Goal: Information Seeking & Learning: Find specific page/section

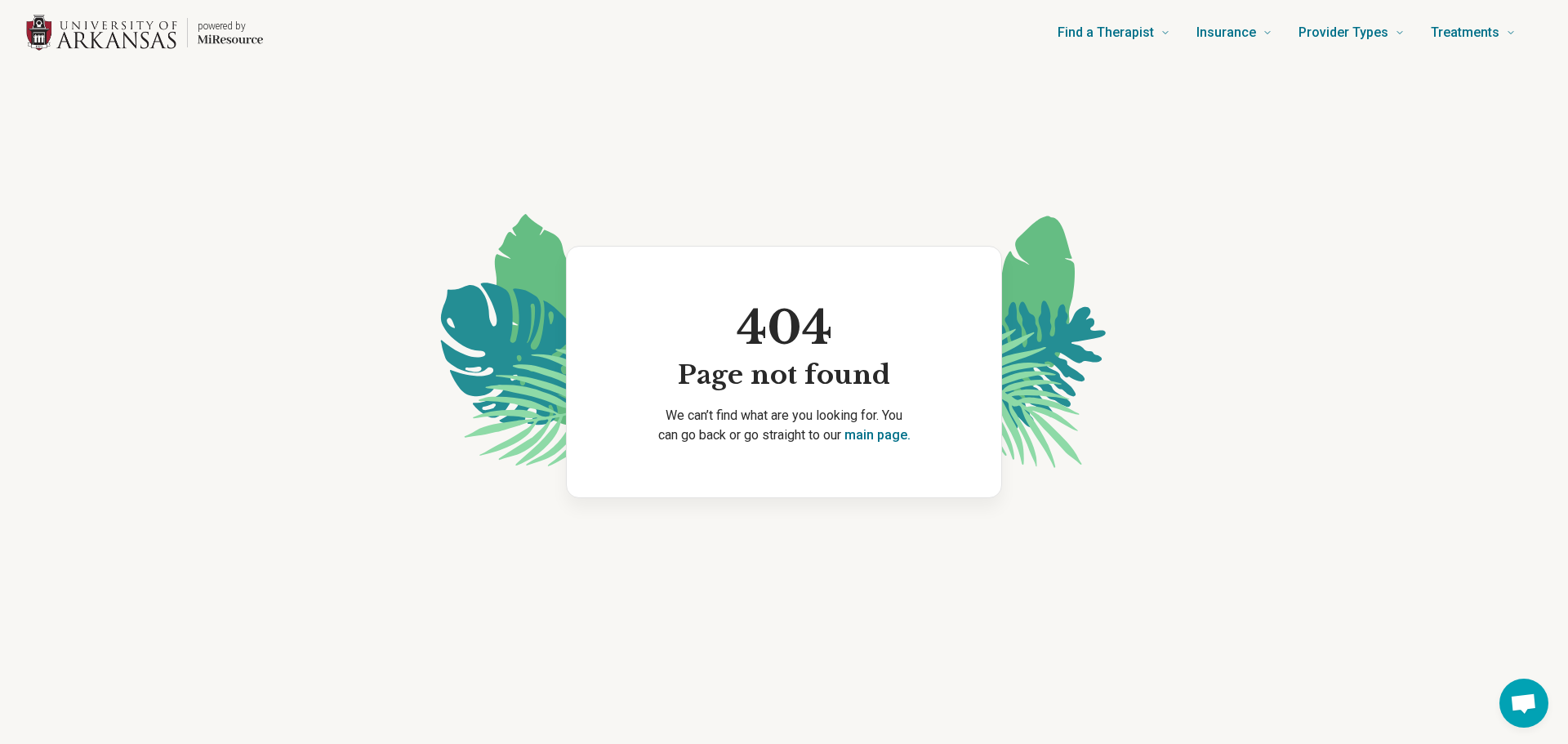
click at [142, 37] on img "Home page" at bounding box center [102, 33] width 151 height 37
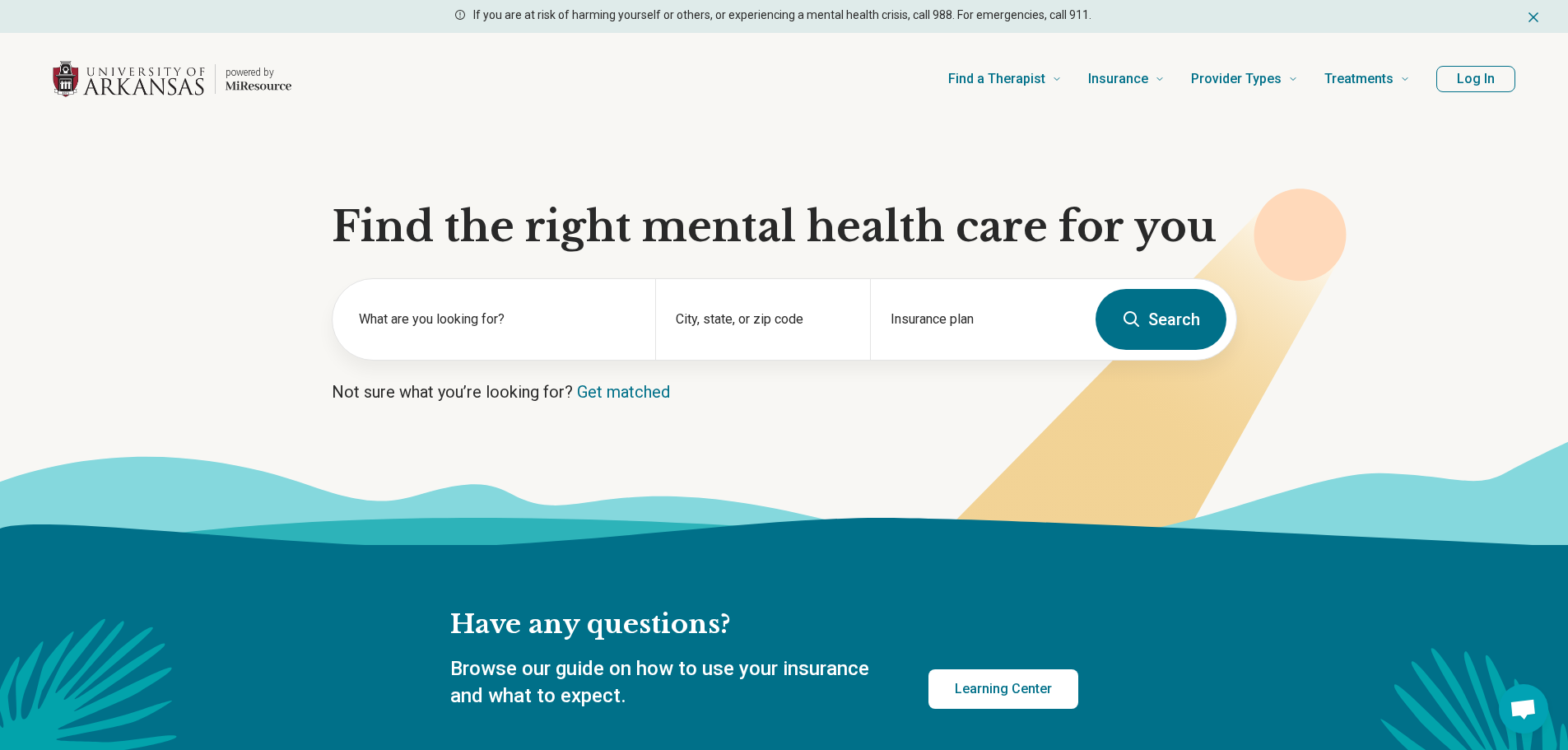
click at [1519, 91] on header "powered by Find a Therapist Mental Health Conditions [MEDICAL_DATA] Anxiety [ME…" at bounding box center [784, 79] width 1516 height 66
click at [1493, 79] on button "Log In" at bounding box center [1476, 79] width 79 height 27
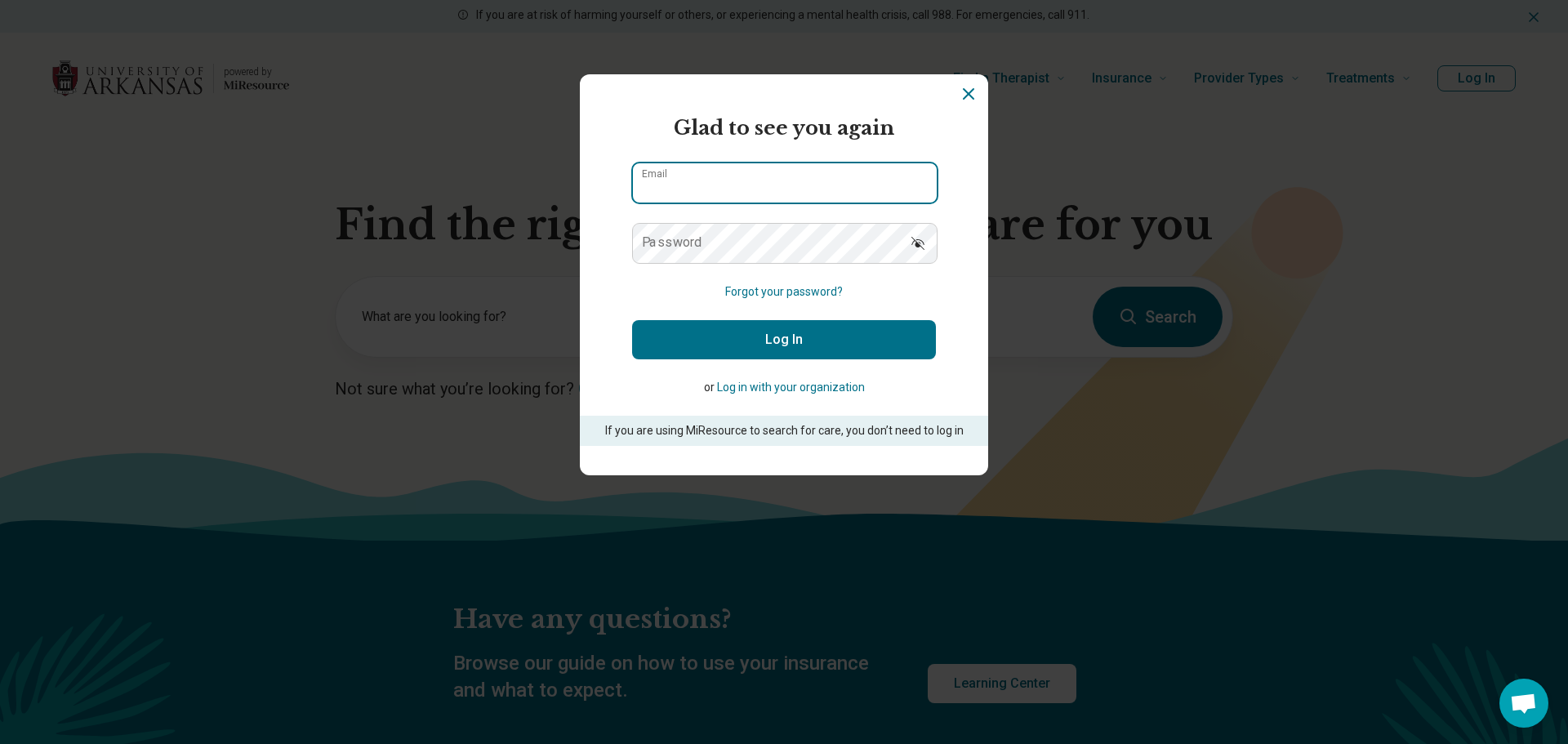
click at [754, 183] on input "Email" at bounding box center [784, 183] width 304 height 40
type input "**********"
click at [738, 342] on button "Log In" at bounding box center [784, 340] width 304 height 40
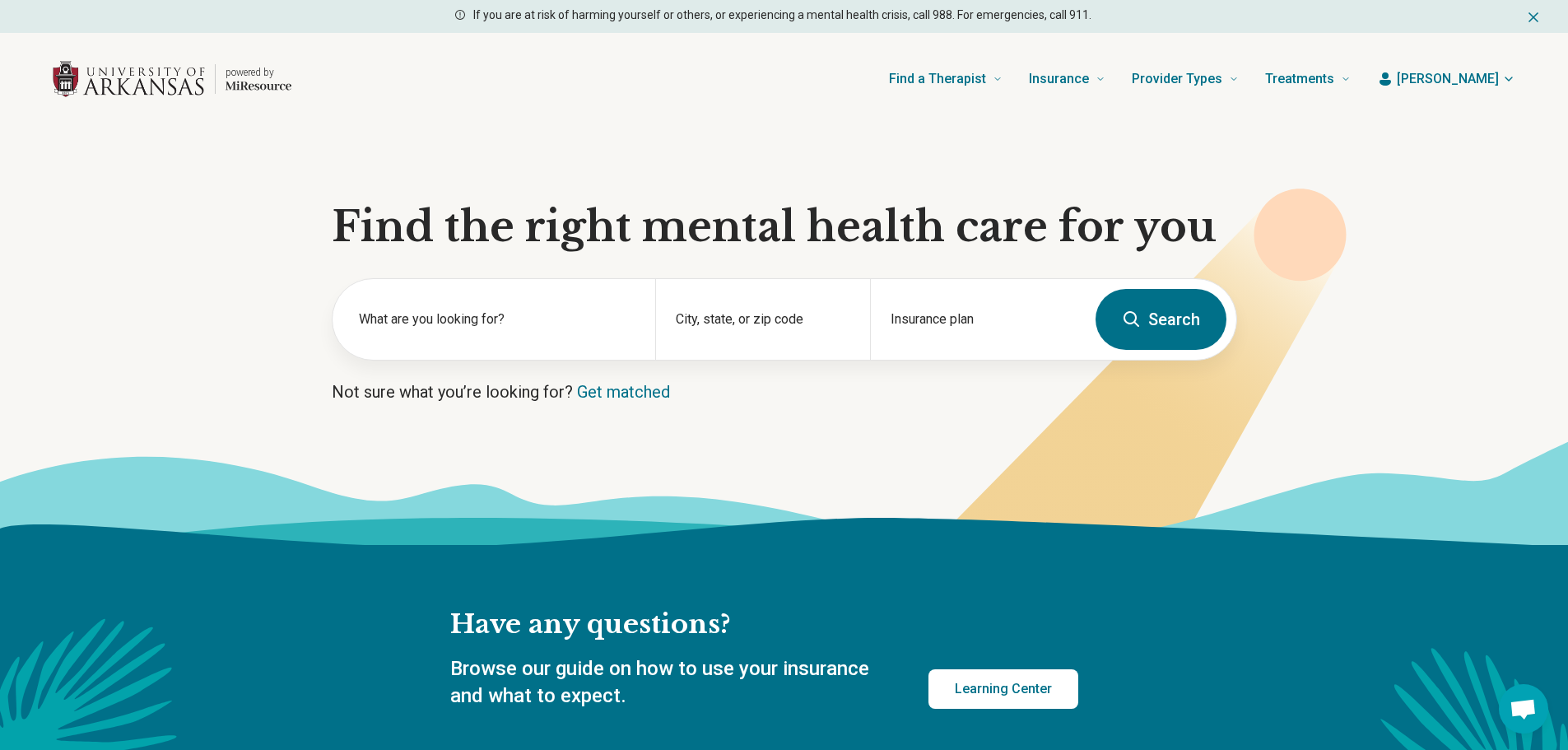
click at [1184, 317] on button "Search" at bounding box center [1161, 320] width 130 height 61
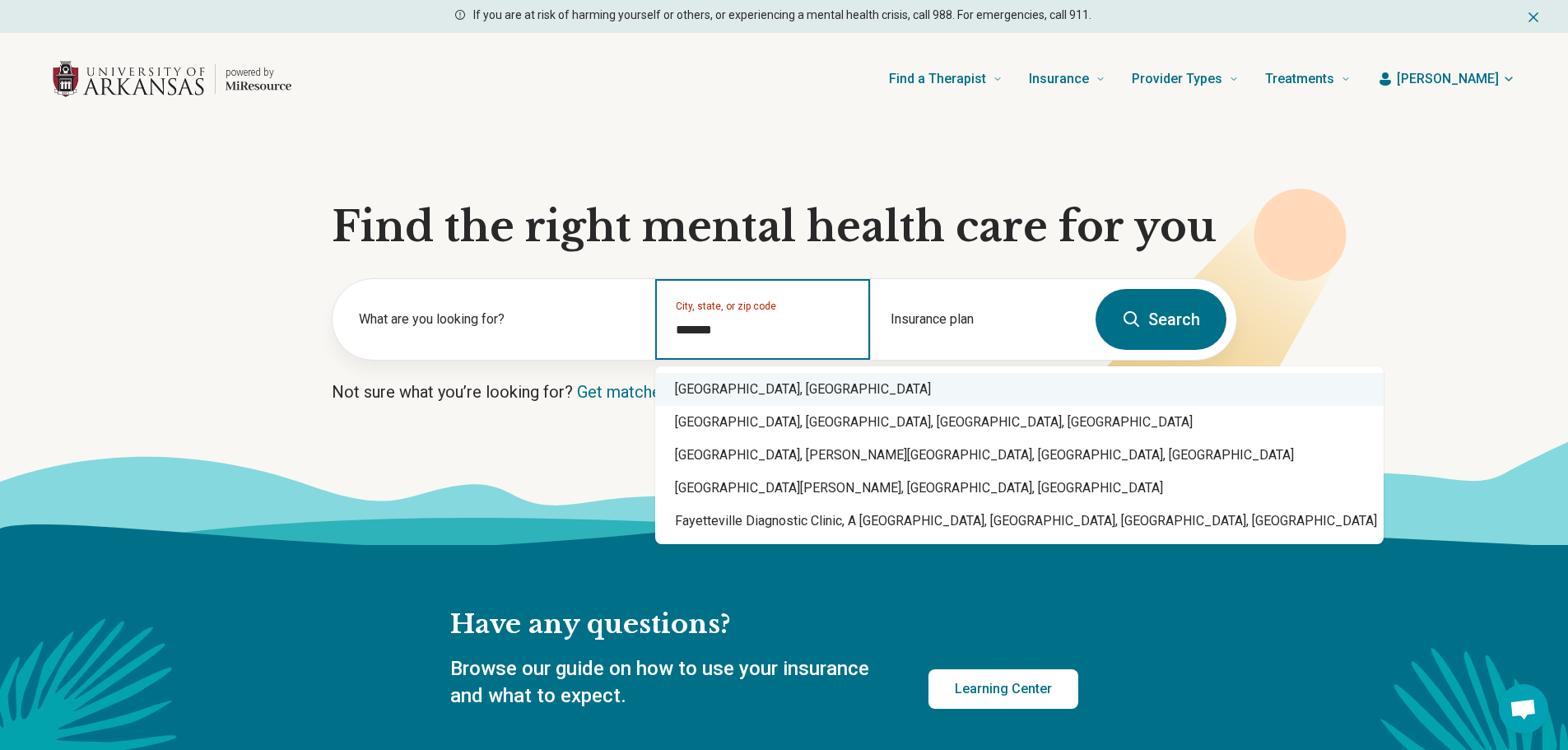
click at [756, 385] on div "[GEOGRAPHIC_DATA], [GEOGRAPHIC_DATA]" at bounding box center [1019, 389] width 729 height 33
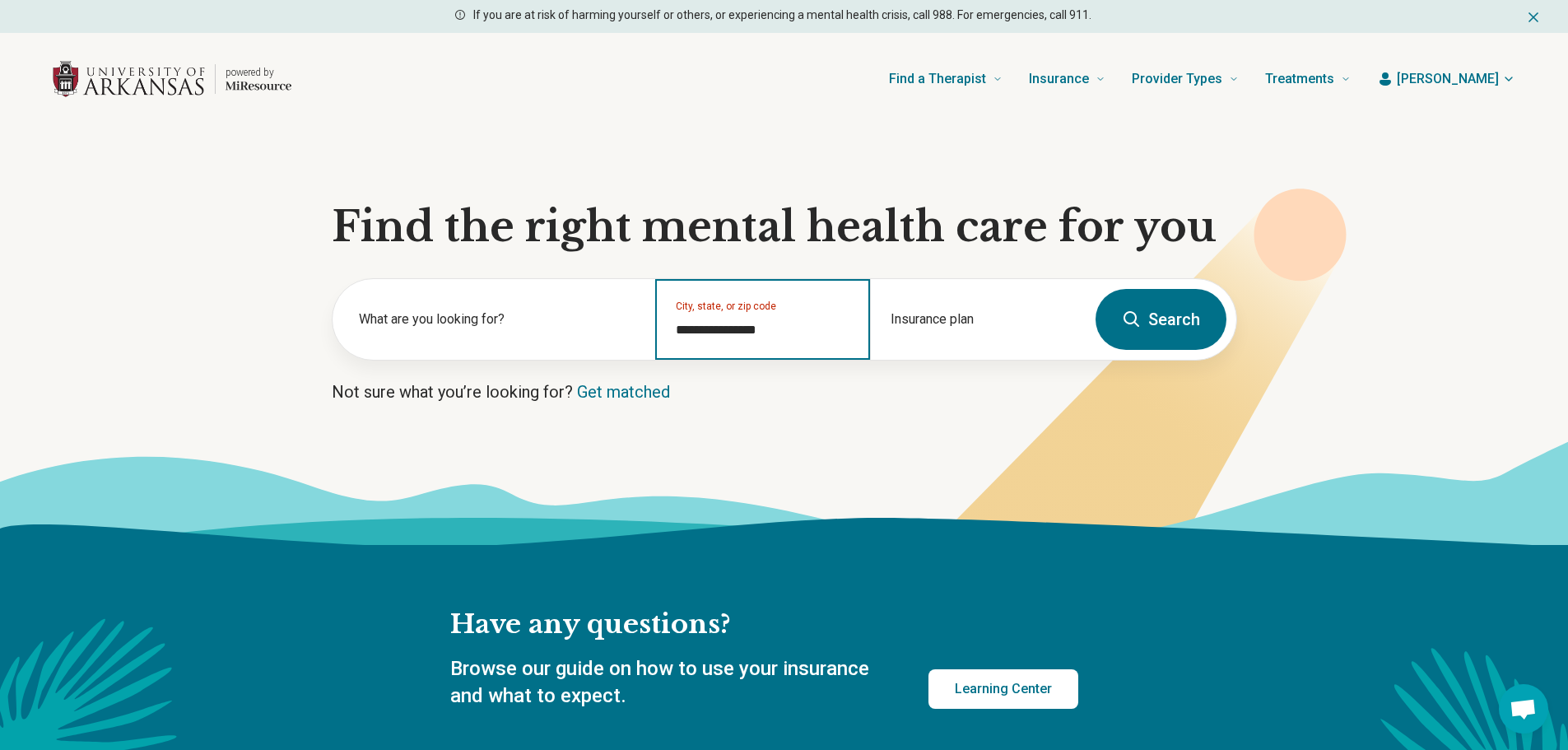
type input "**********"
click at [1151, 334] on button "Search" at bounding box center [1161, 320] width 130 height 61
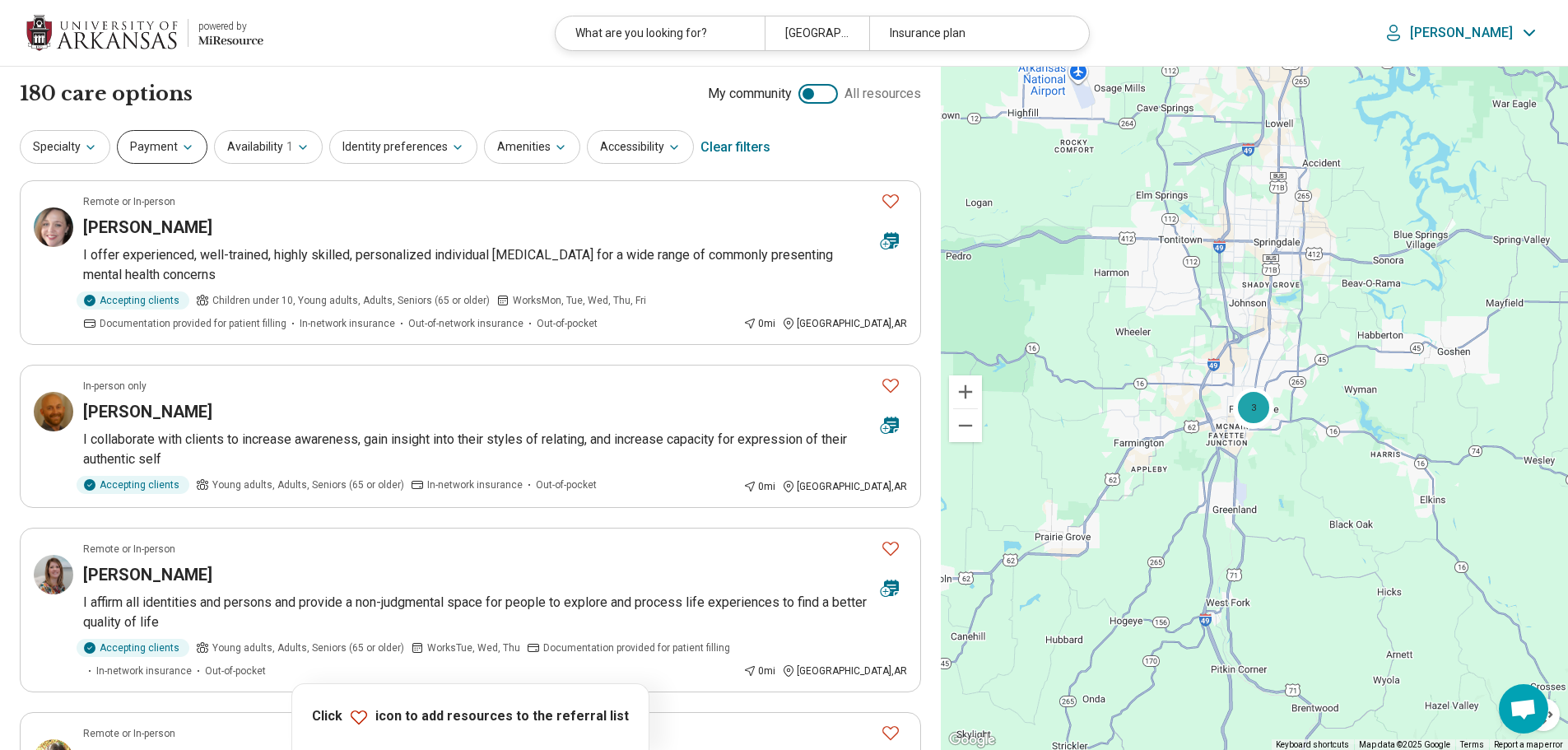
click at [165, 158] on button "Payment" at bounding box center [162, 147] width 91 height 34
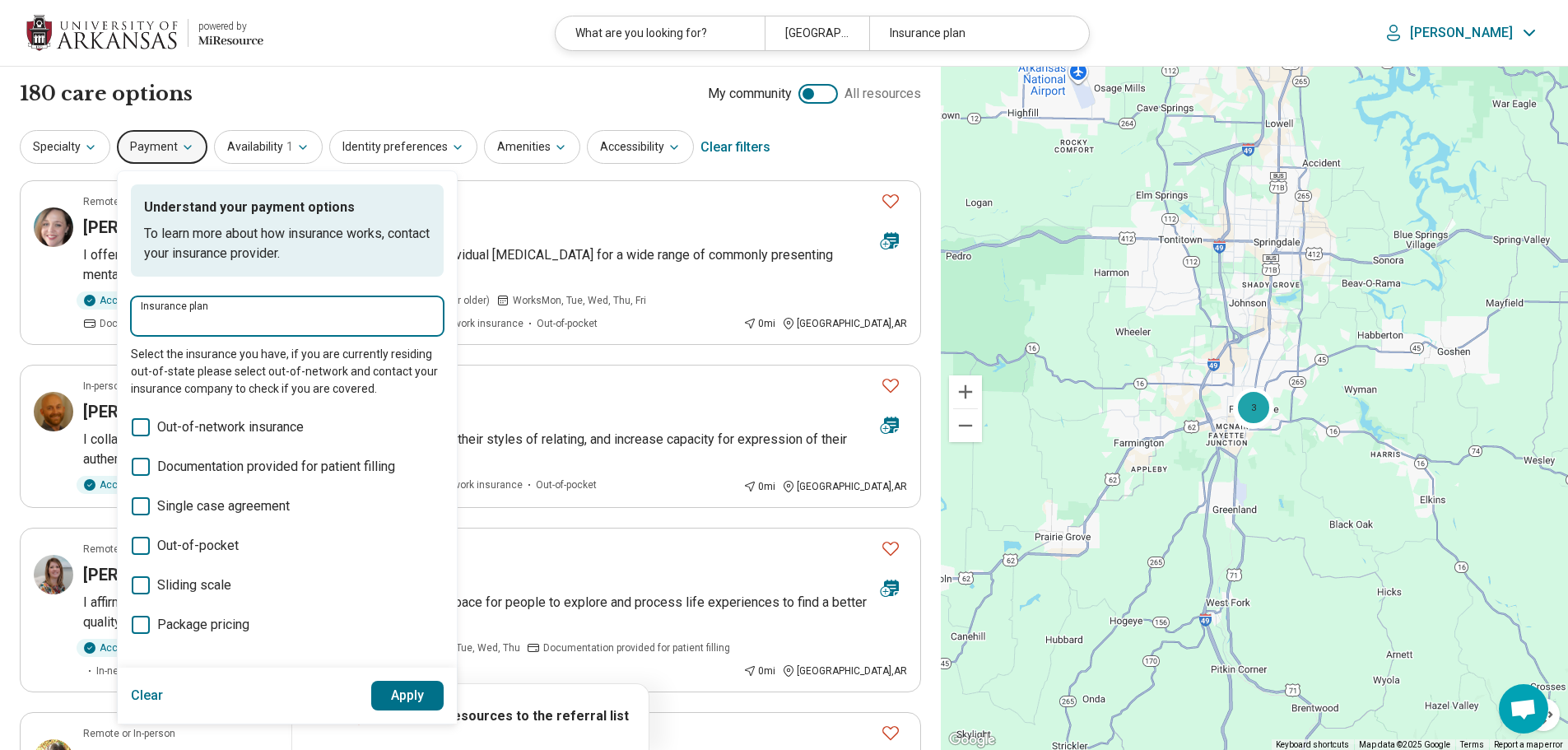
click at [216, 320] on input "Insurance plan" at bounding box center [288, 322] width 293 height 20
type input "**********"
click at [219, 367] on div "Blue Cross Blue Shield" at bounding box center [219, 366] width 177 height 33
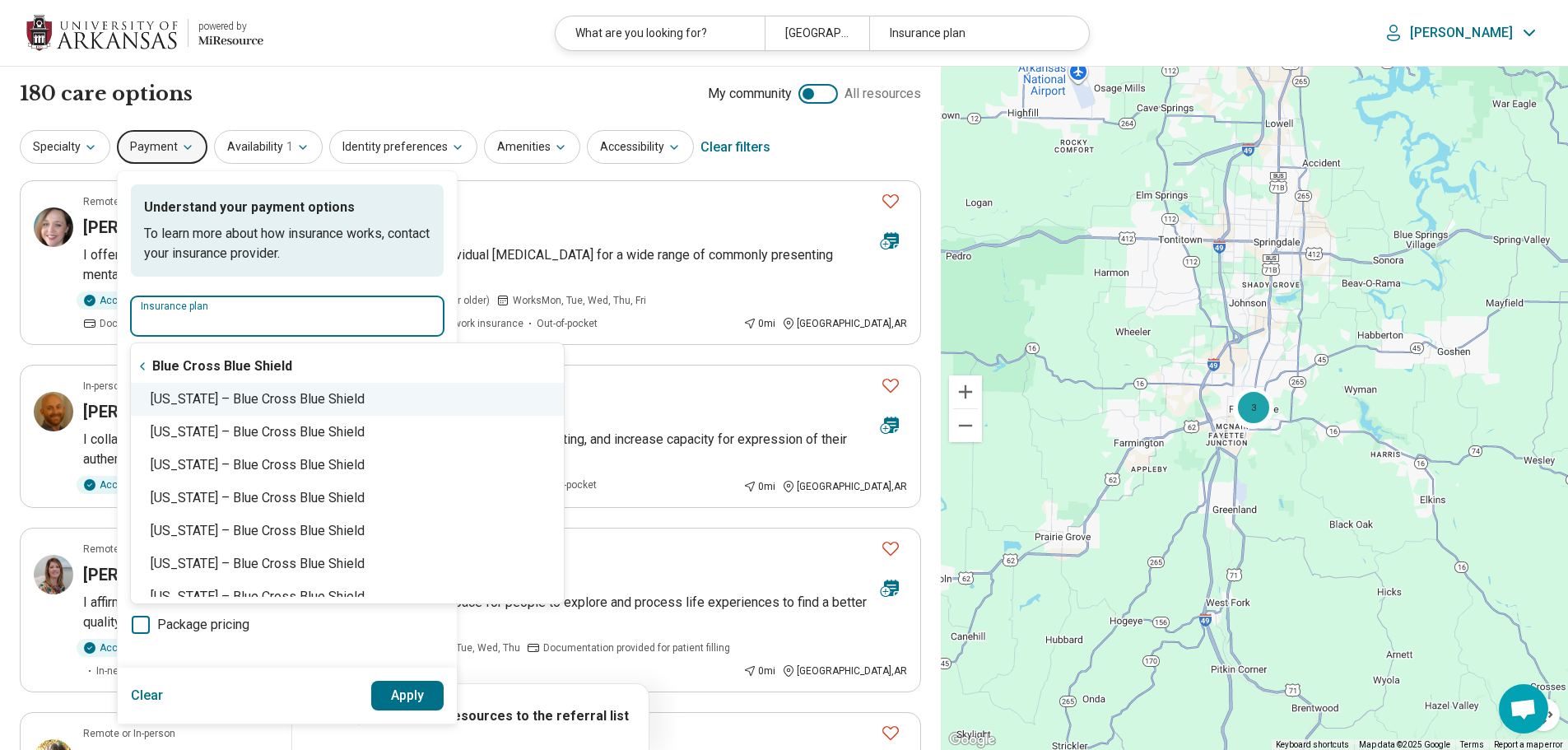
click at [276, 407] on div "[US_STATE] – Blue Cross Blue Shield" at bounding box center [347, 399] width 433 height 33
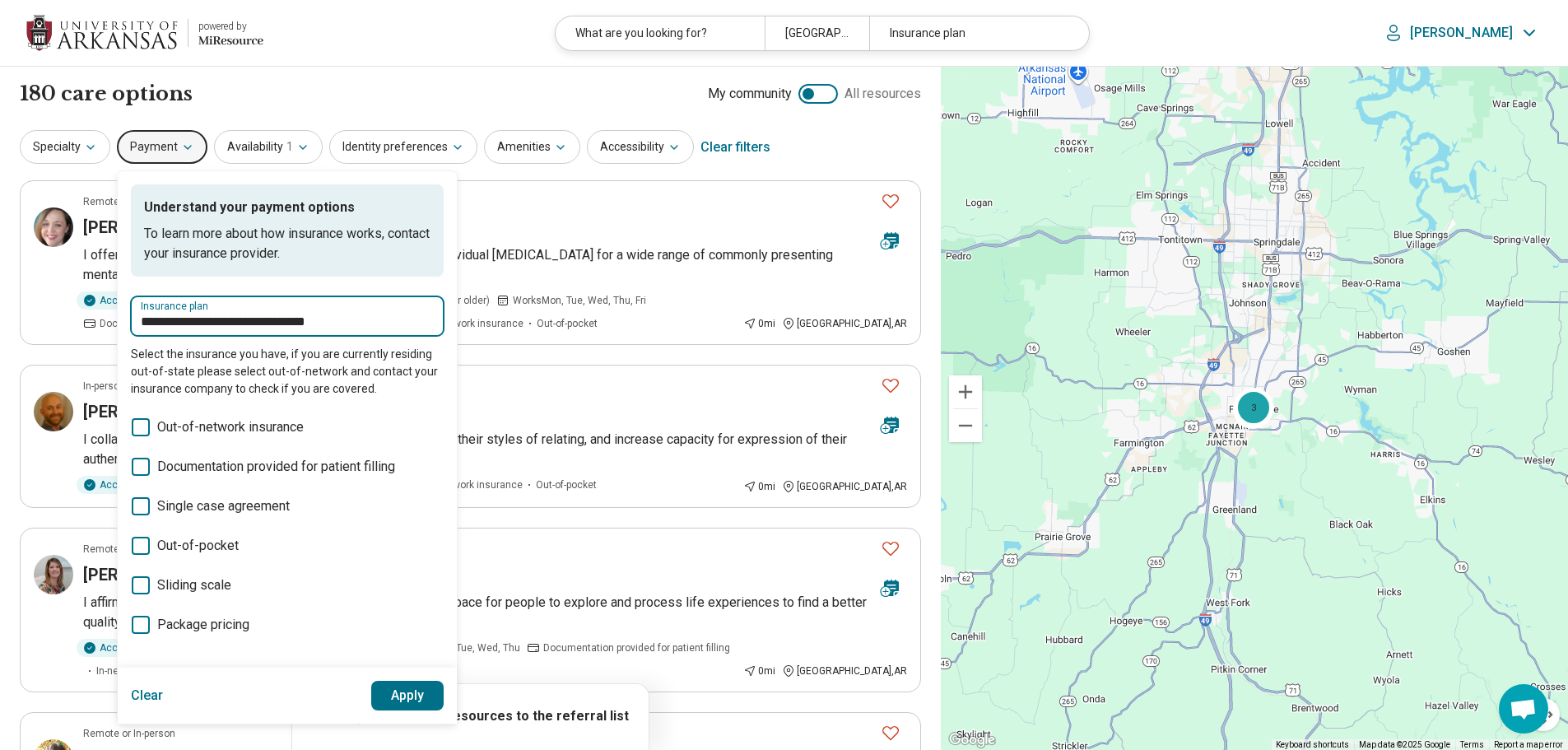
type input "**********"
click at [393, 699] on button "Apply" at bounding box center [407, 695] width 74 height 29
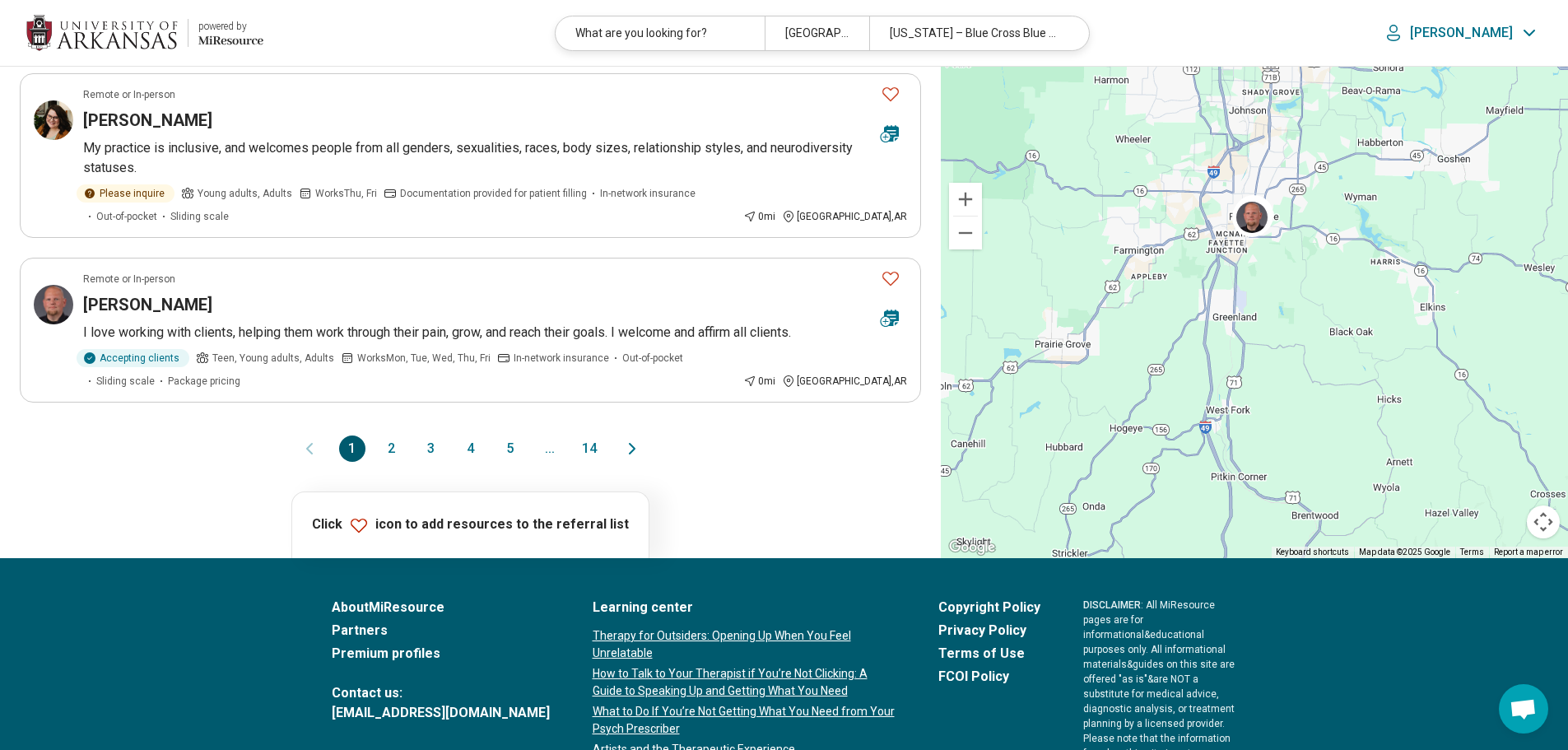
scroll to position [1443, 0]
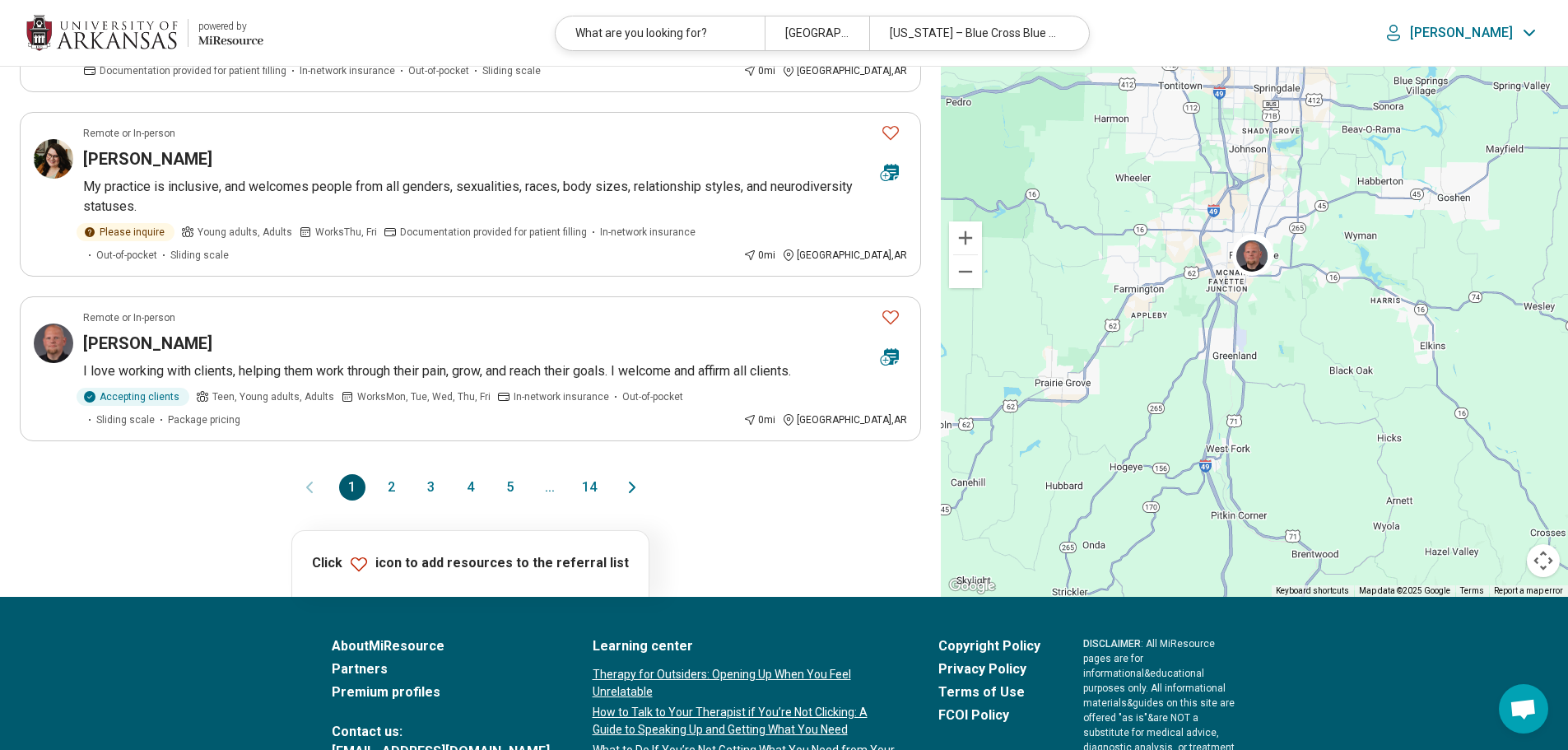
click at [461, 474] on button "4" at bounding box center [471, 487] width 27 height 27
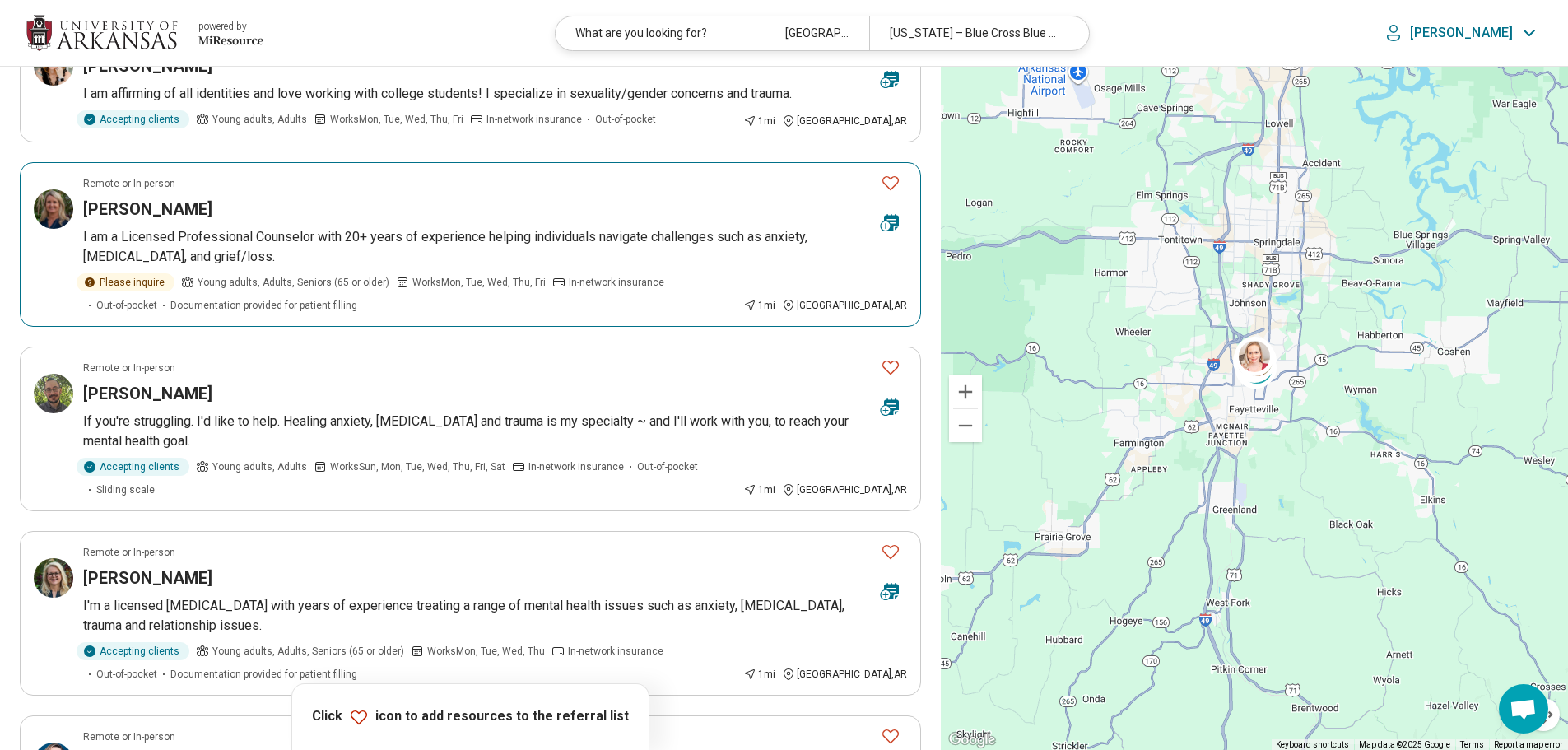
scroll to position [494, 0]
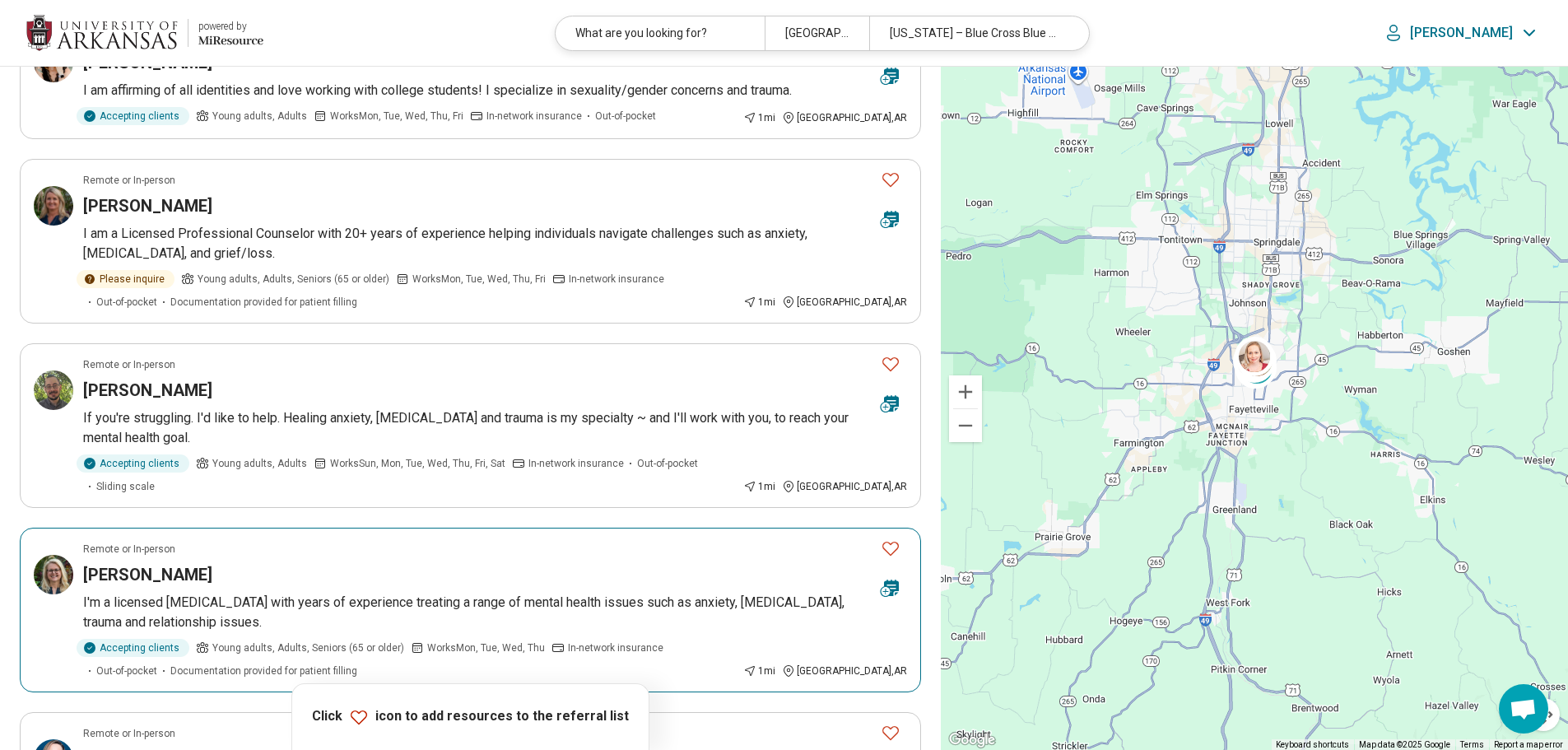
click at [886, 539] on icon "Favorite" at bounding box center [890, 549] width 20 height 20
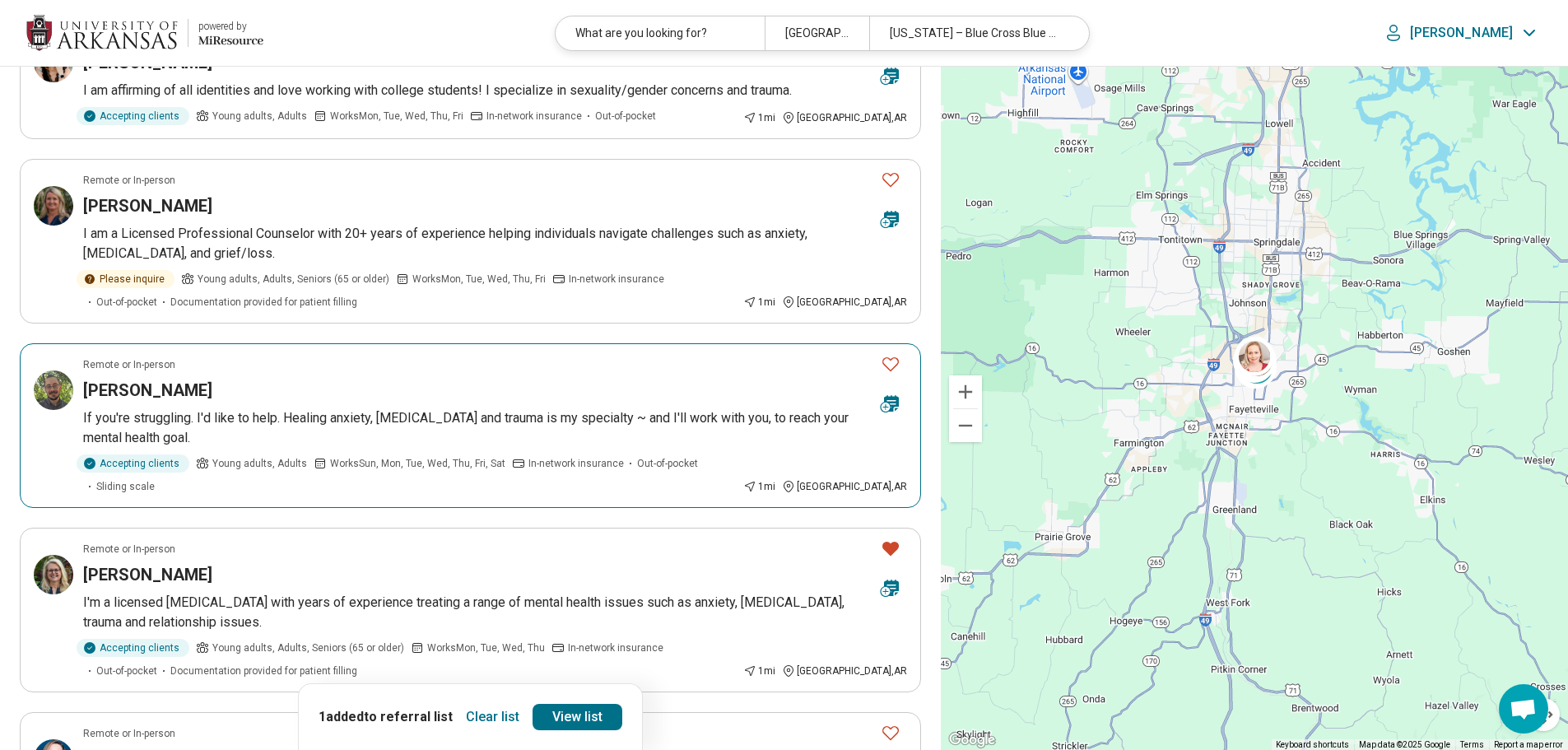
click at [894, 364] on icon "Favorite" at bounding box center [890, 364] width 20 height 20
click at [890, 186] on icon "Favorite" at bounding box center [890, 180] width 17 height 14
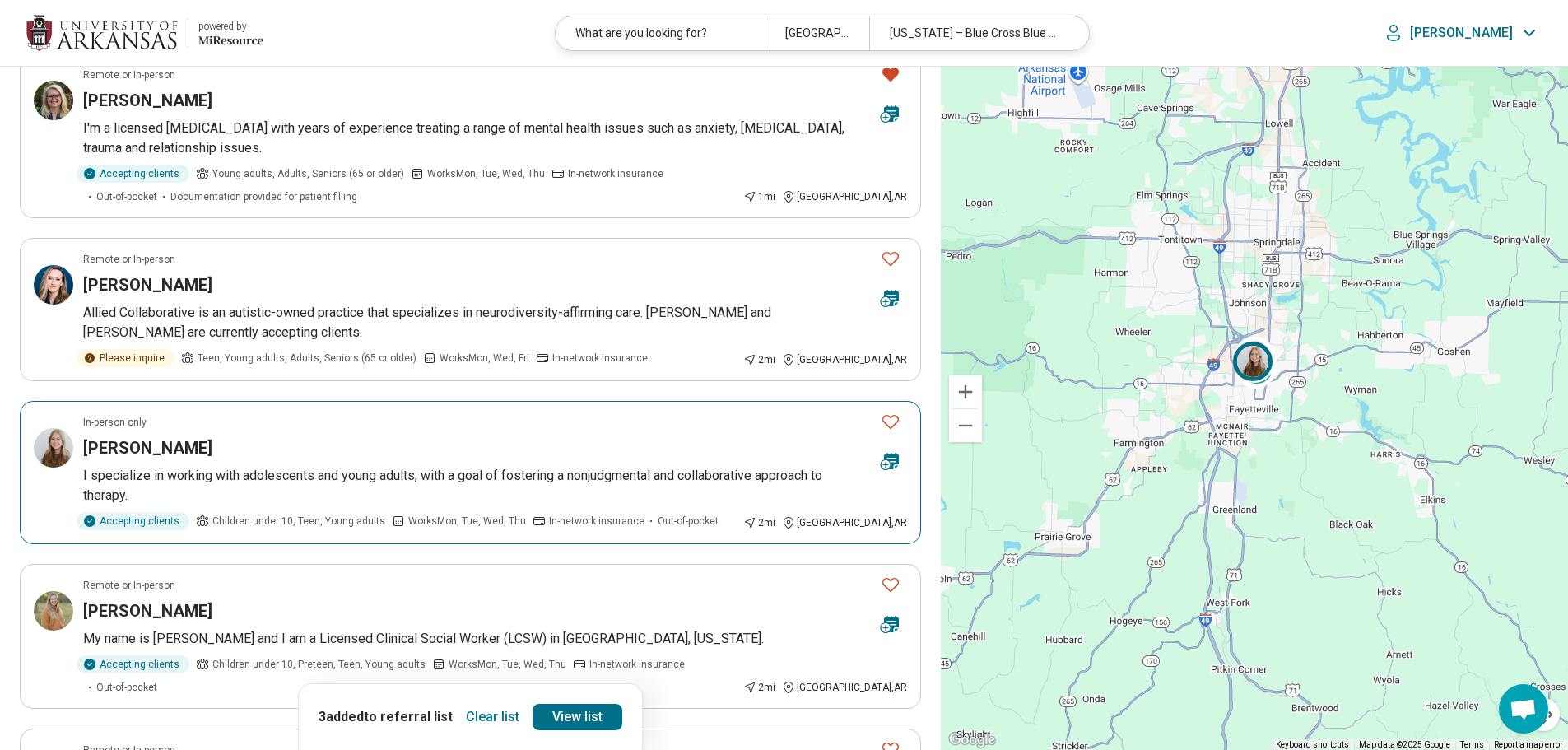
scroll to position [988, 0]
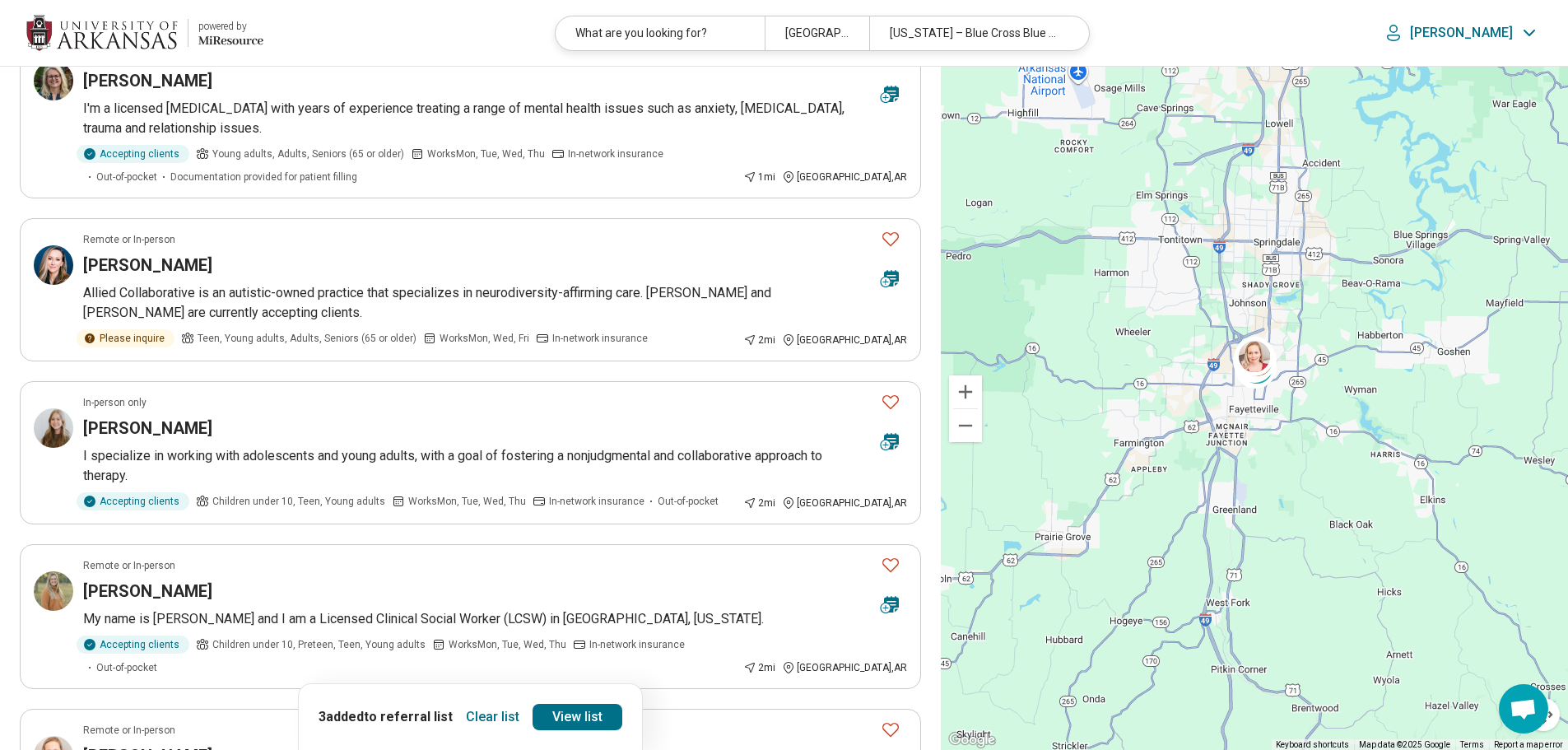
drag, startPoint x: 322, startPoint y: 33, endPoint x: 322, endPoint y: 46, distance: 13.0
click at [322, 33] on header "powered by Miresource logo What are you looking for? [GEOGRAPHIC_DATA], [GEOGRA…" at bounding box center [784, 33] width 1568 height 67
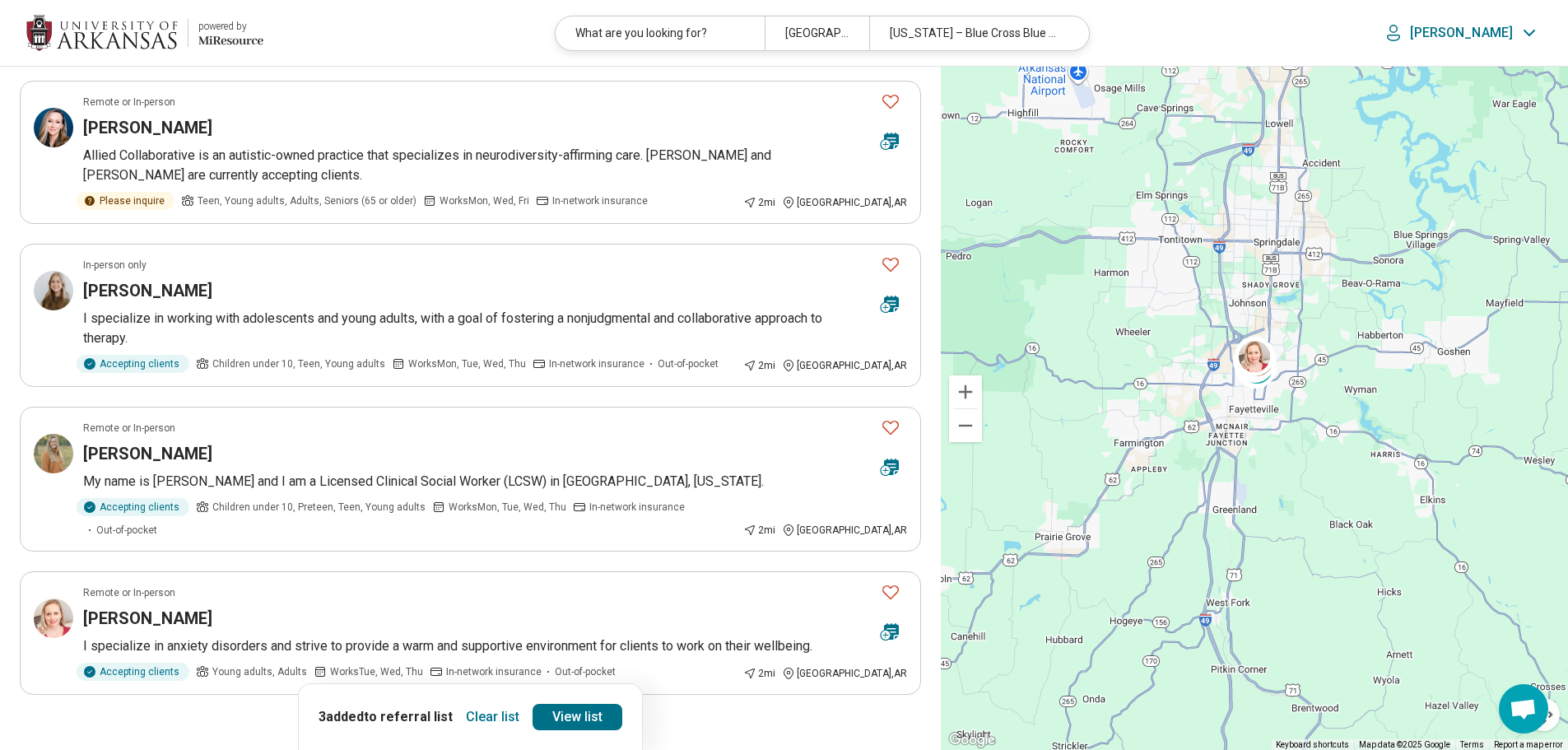
scroll to position [1235, 0]
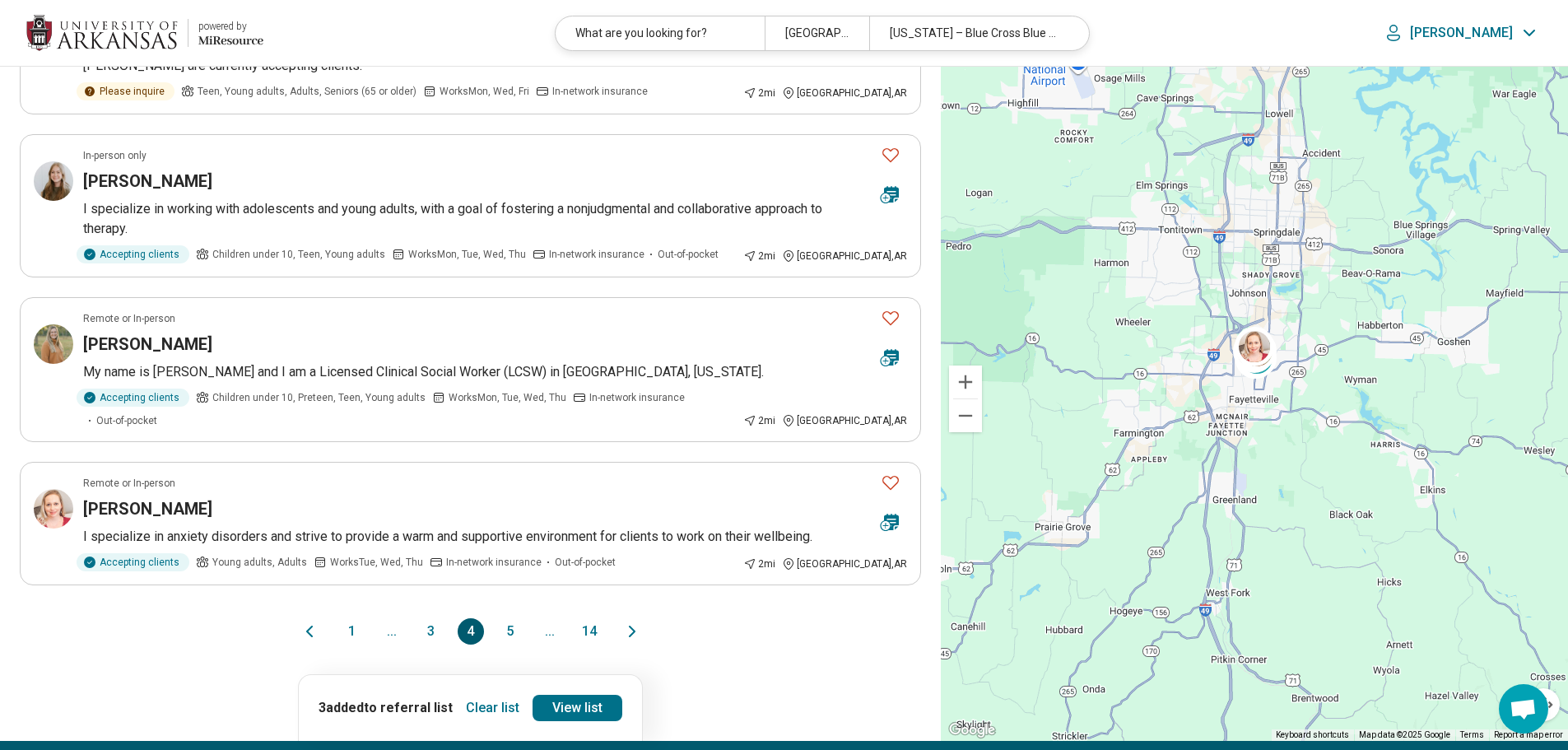
click at [437, 619] on button "3" at bounding box center [431, 632] width 27 height 27
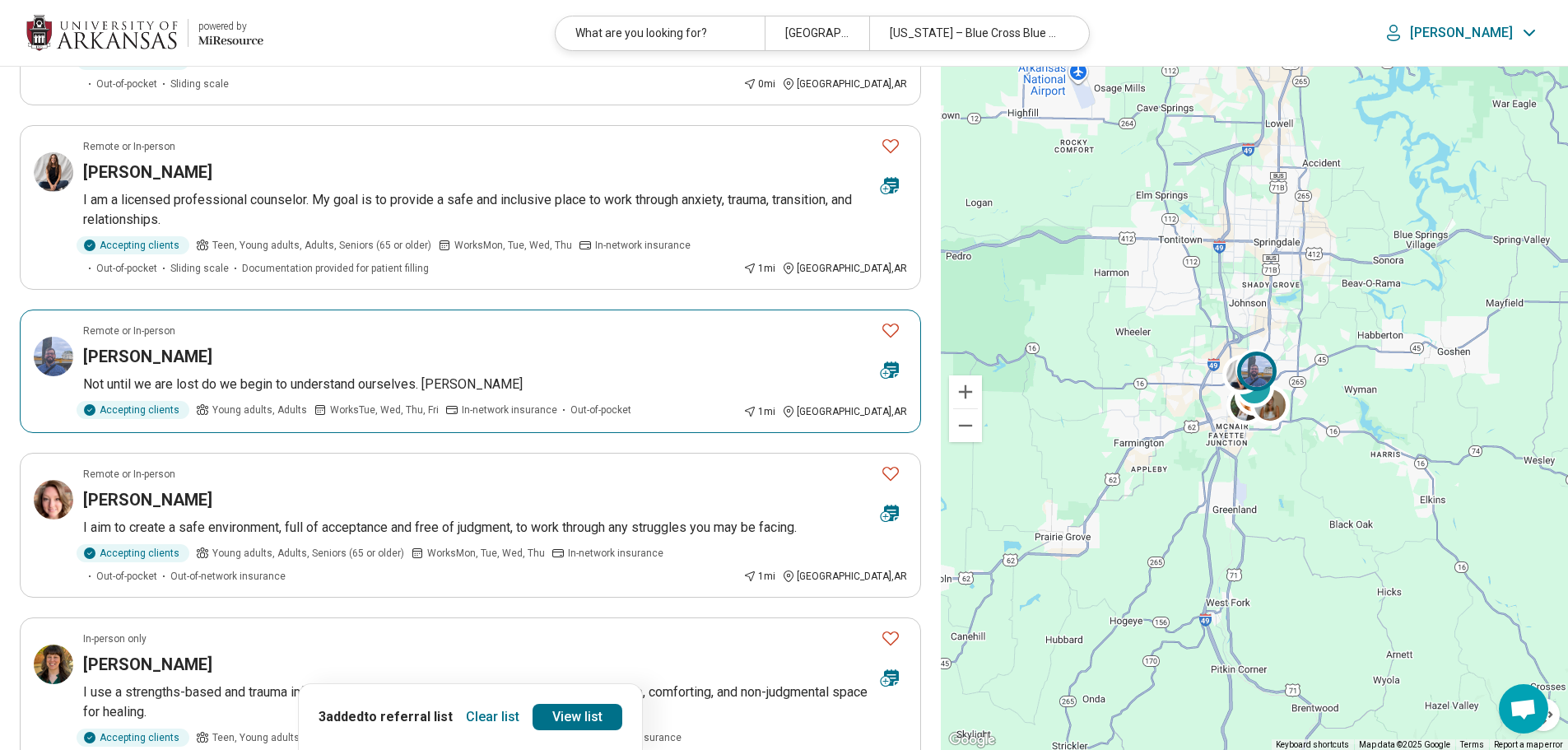
scroll to position [1070, 0]
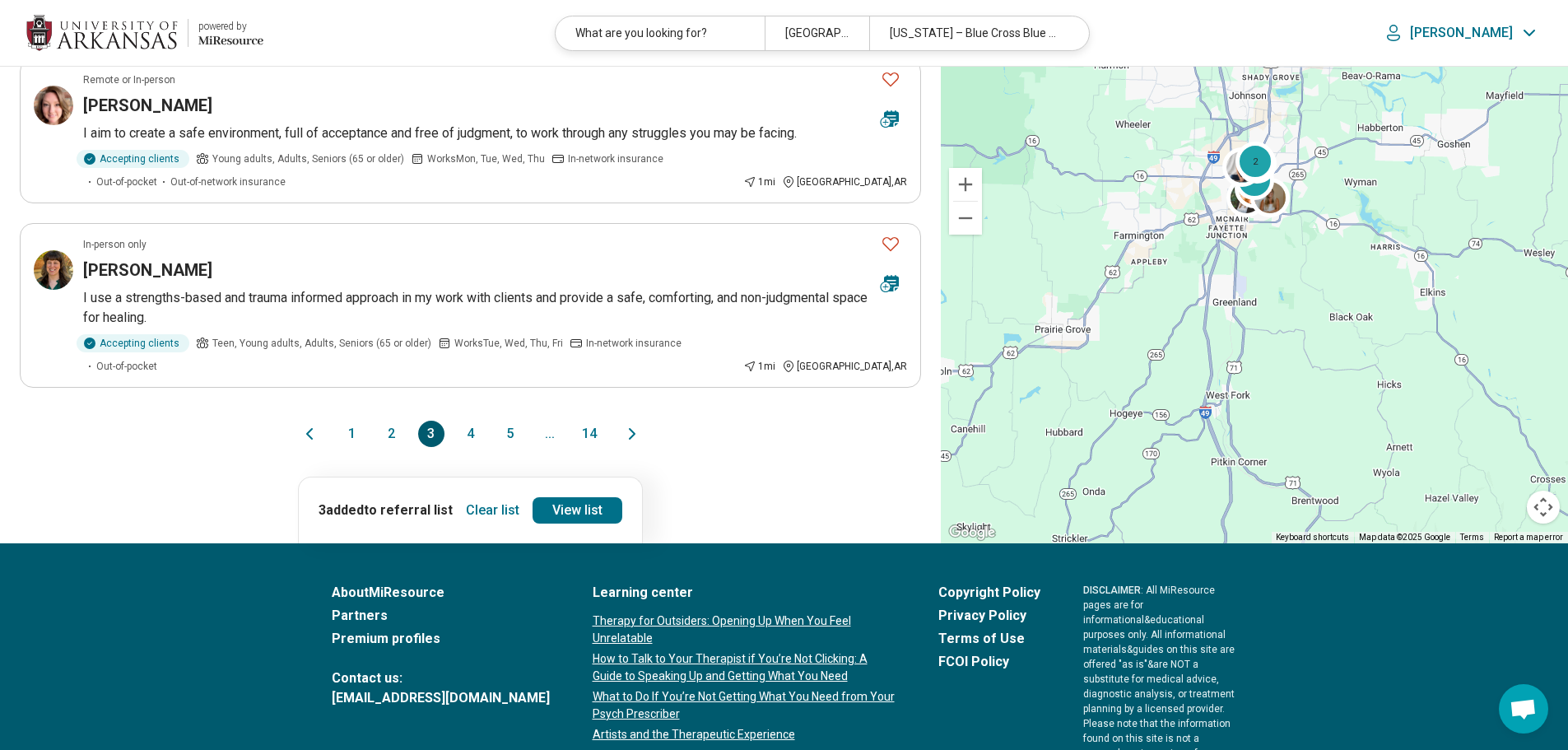
scroll to position [1482, 0]
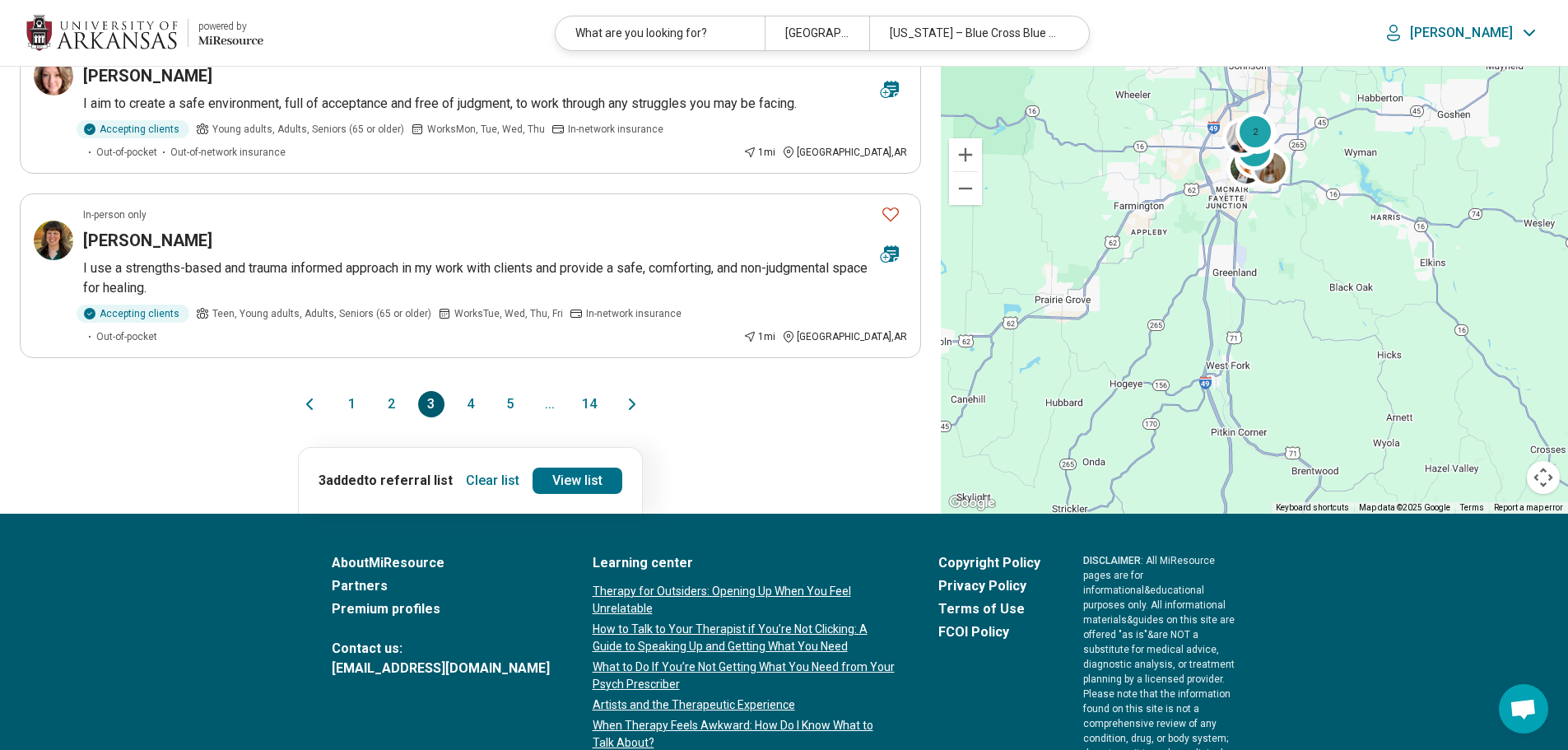
click at [397, 391] on button "2" at bounding box center [392, 405] width 27 height 27
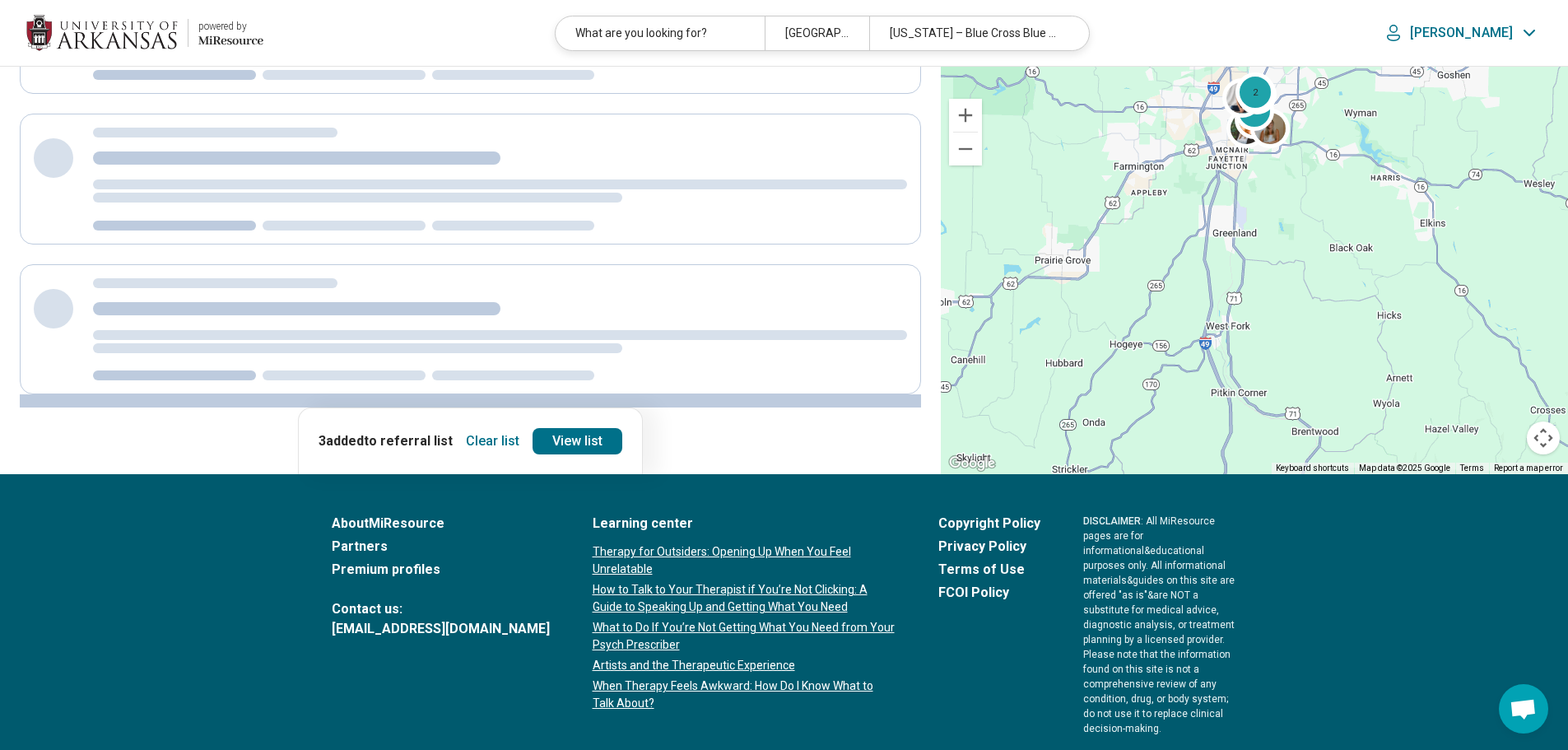
scroll to position [0, 0]
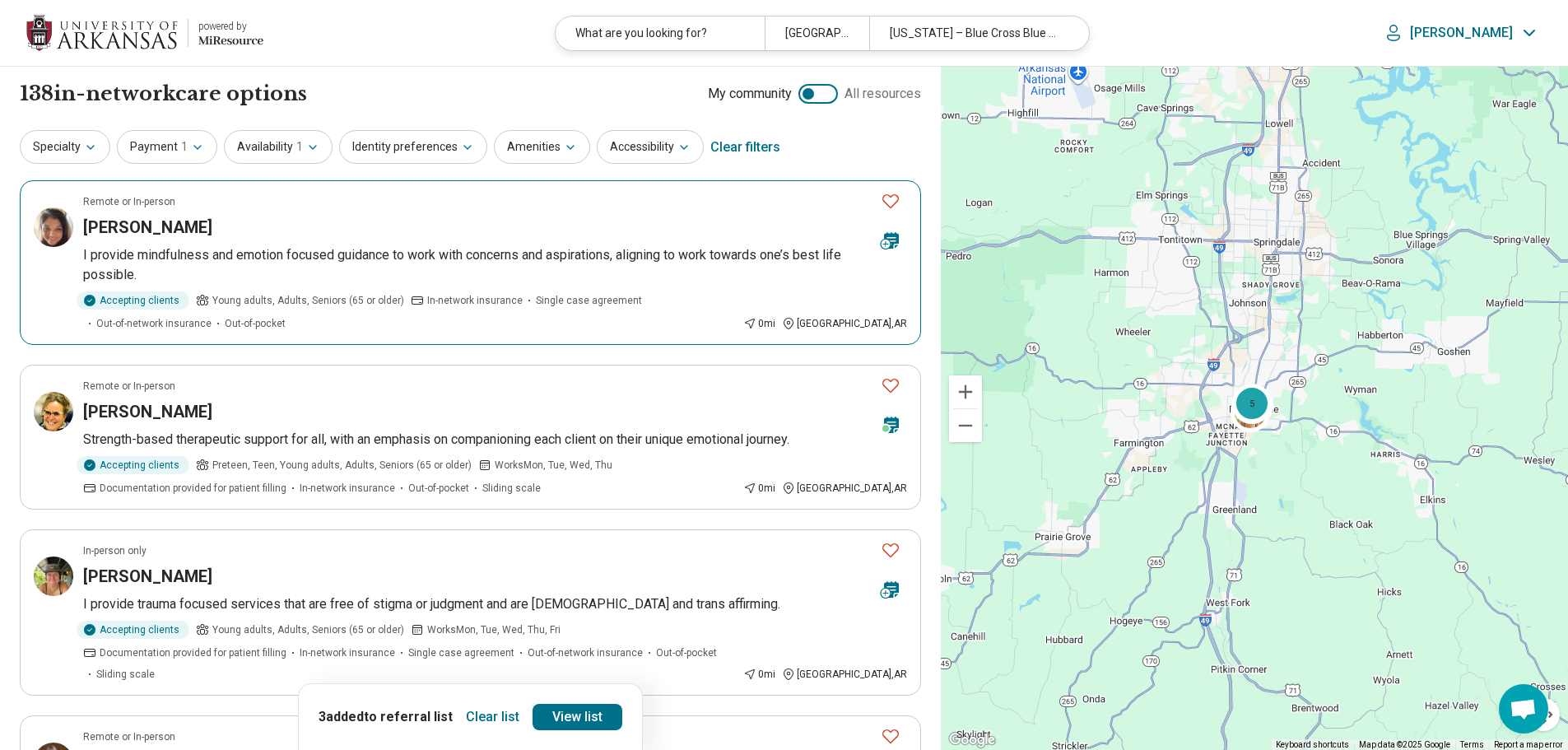
click at [892, 203] on icon "Favorite" at bounding box center [890, 201] width 20 height 20
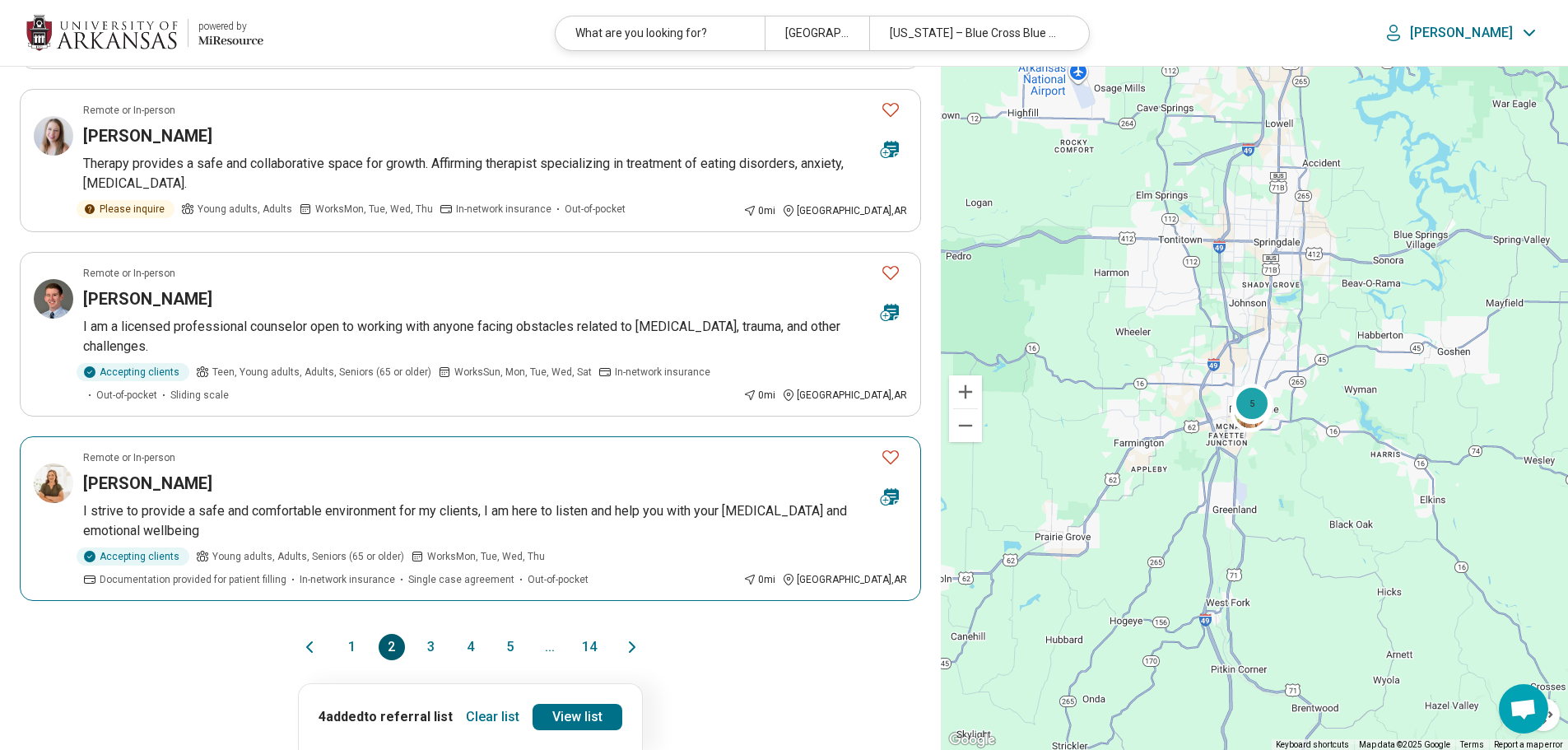
scroll to position [1317, 0]
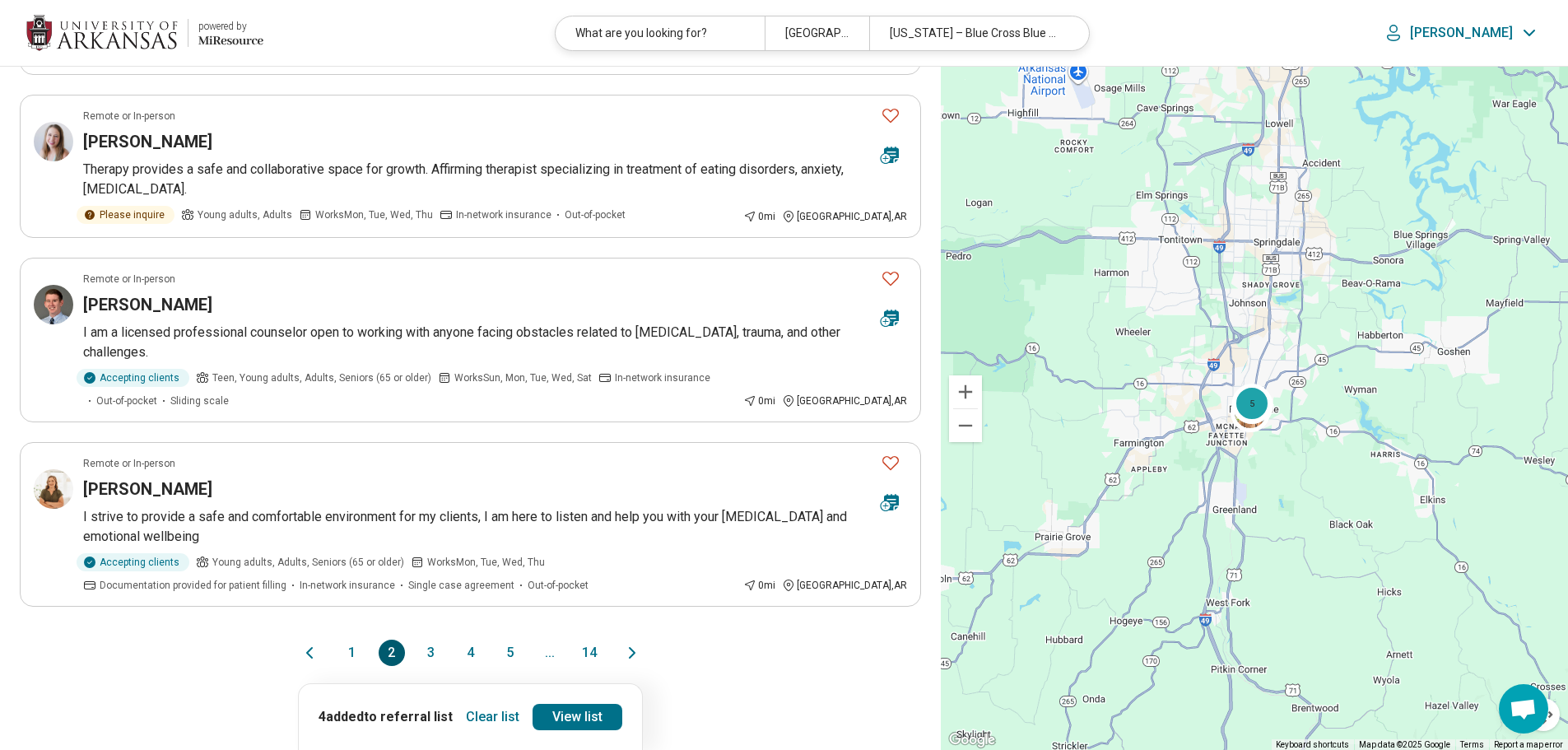
click at [352, 640] on button "1" at bounding box center [352, 653] width 27 height 27
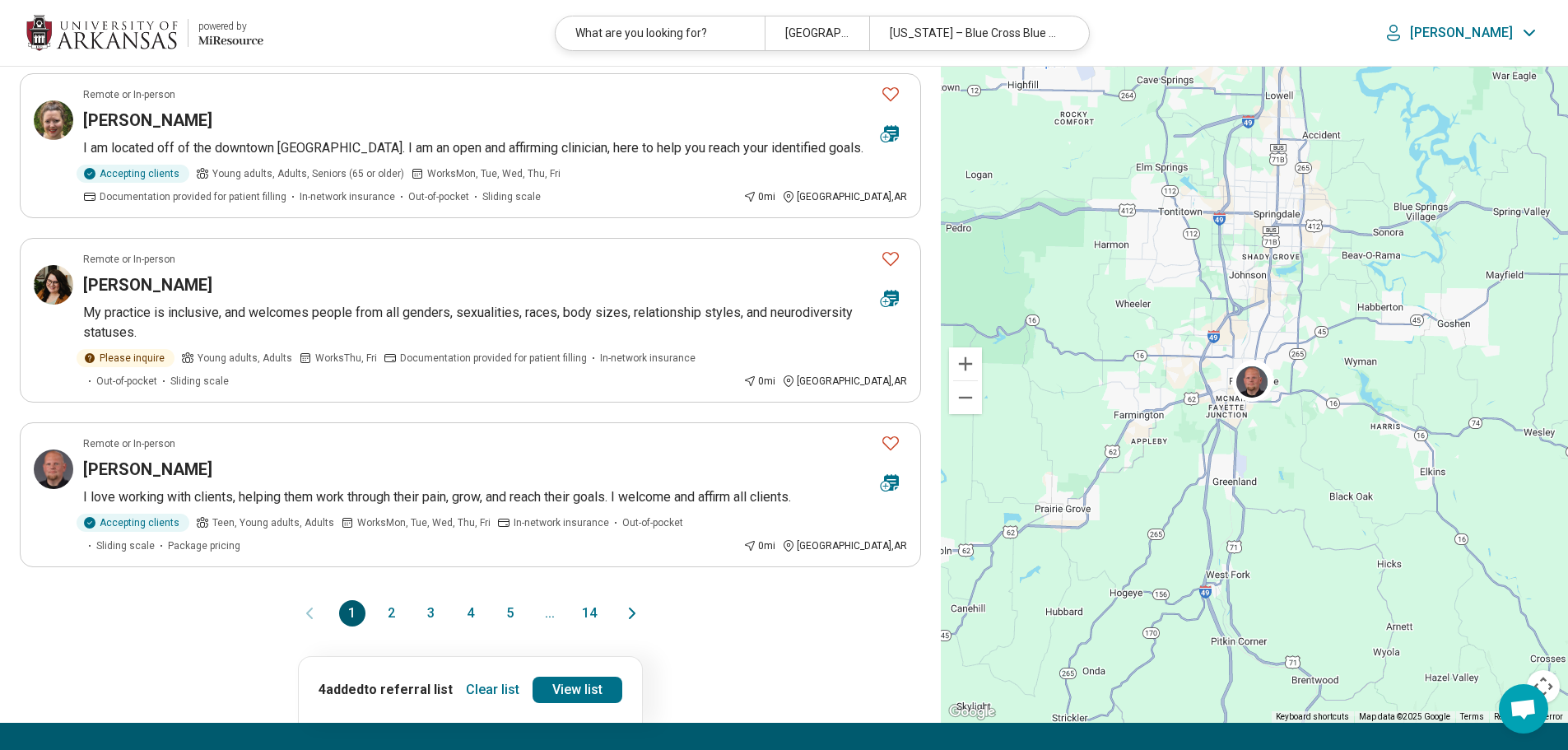
click at [480, 600] on button "4" at bounding box center [471, 613] width 27 height 27
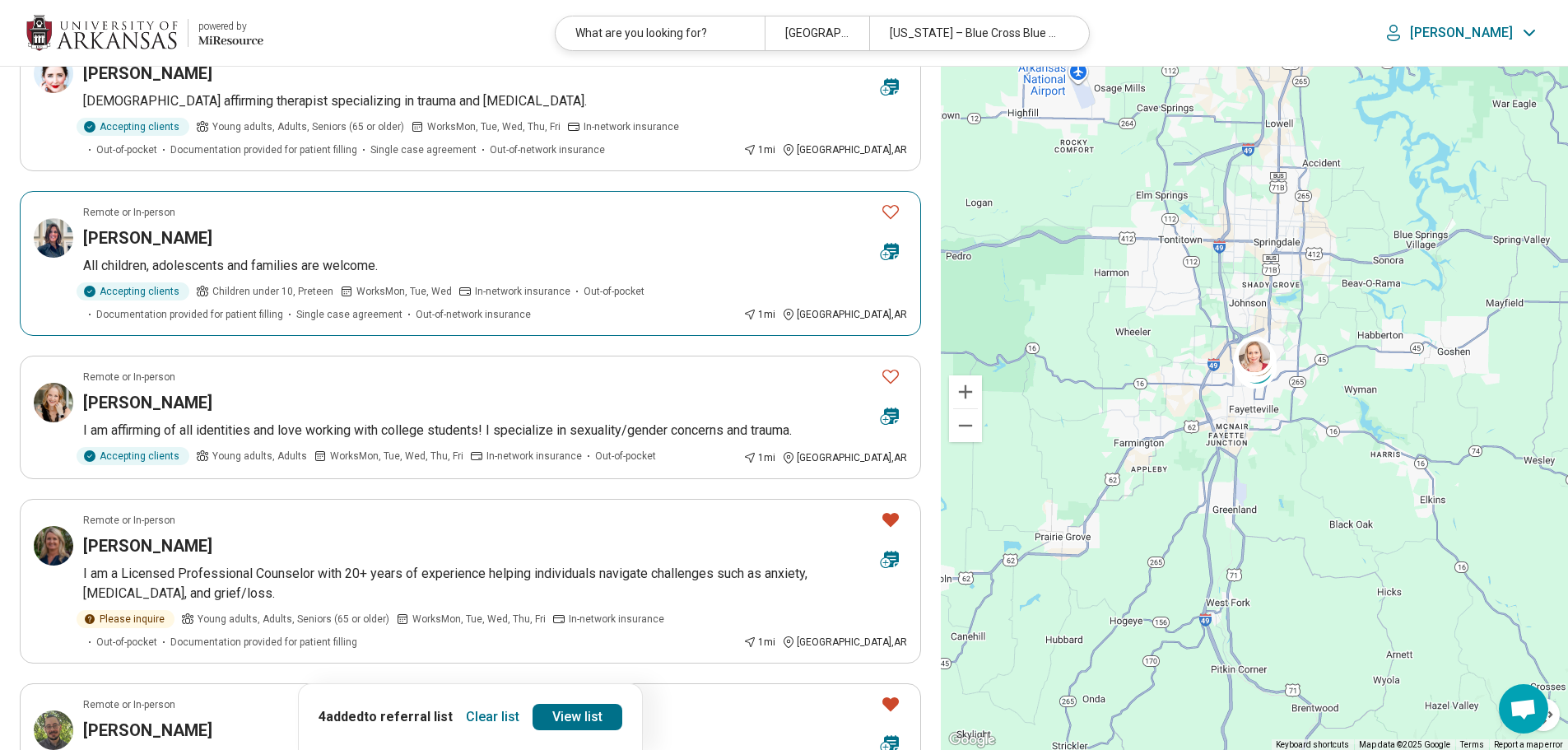
scroll to position [165, 0]
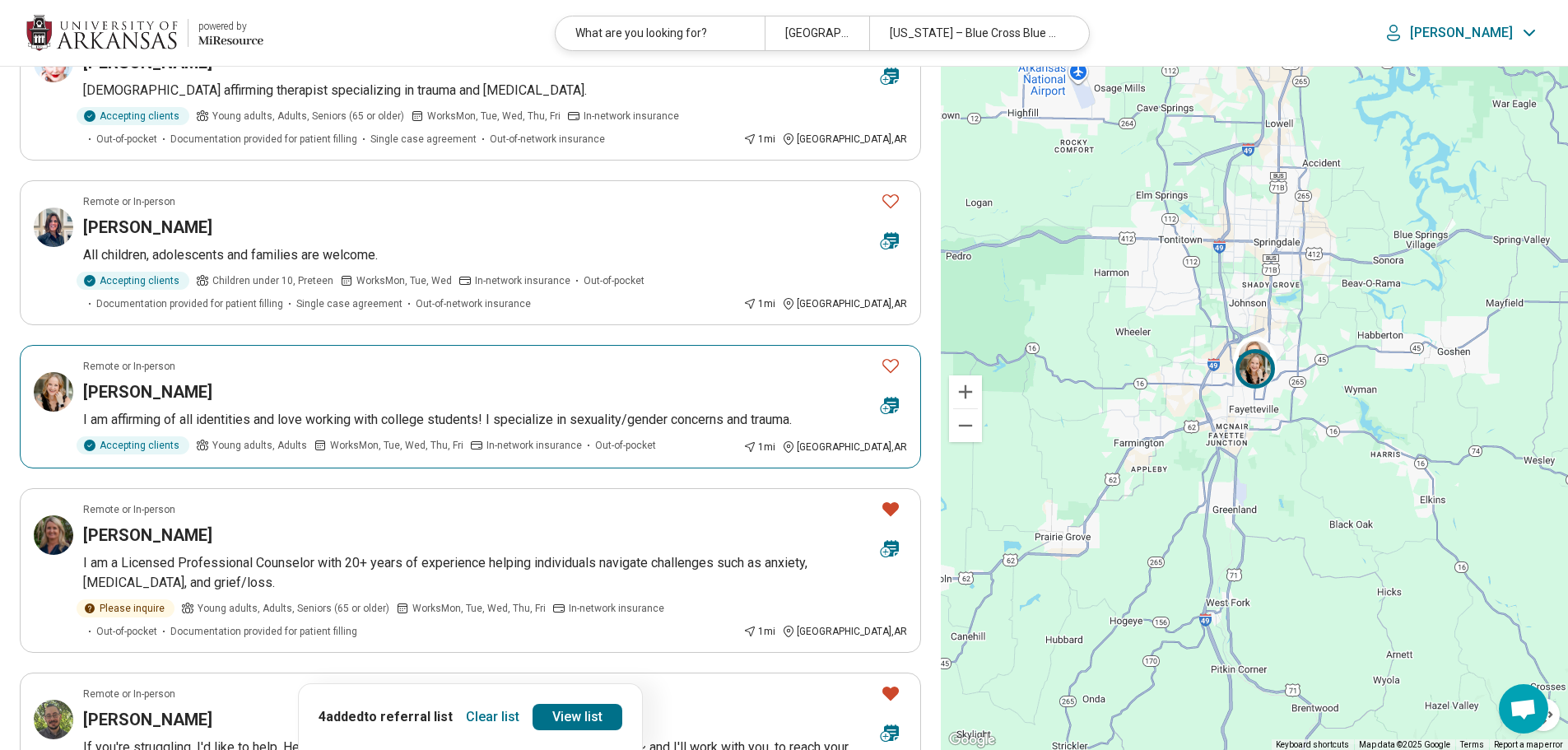
click at [895, 373] on icon "Favorite" at bounding box center [890, 366] width 20 height 20
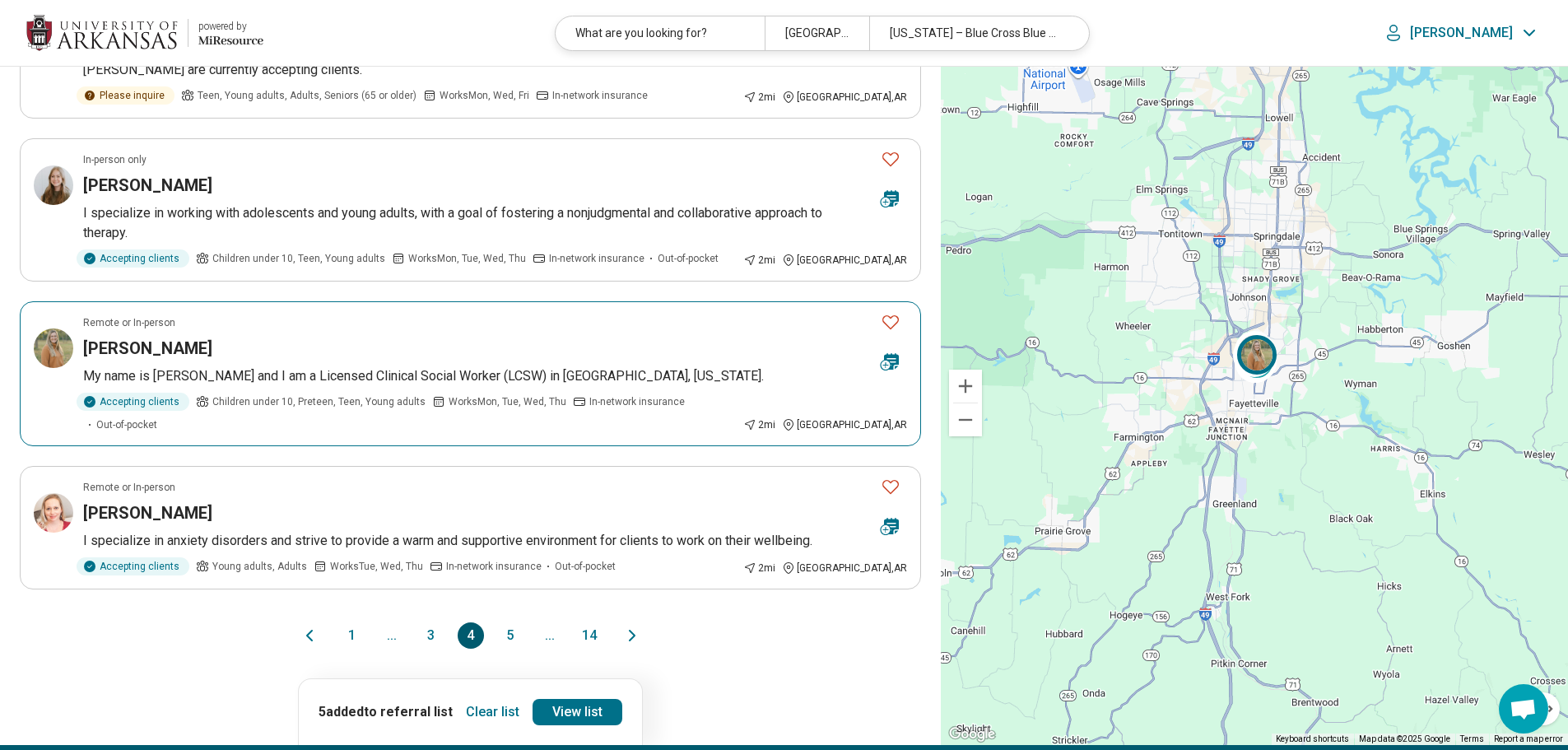
scroll to position [1235, 0]
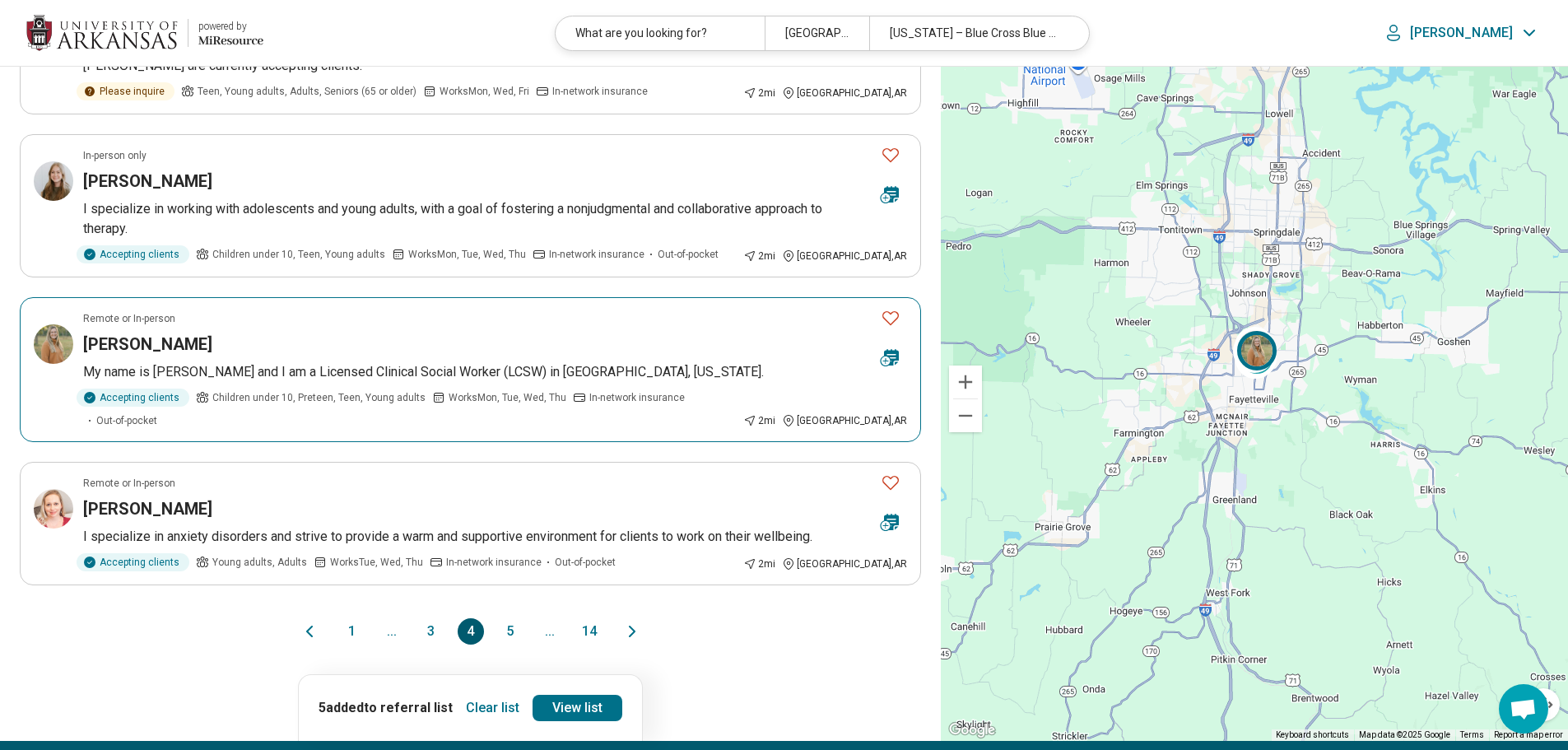
click at [891, 308] on icon "Favorite" at bounding box center [890, 318] width 20 height 20
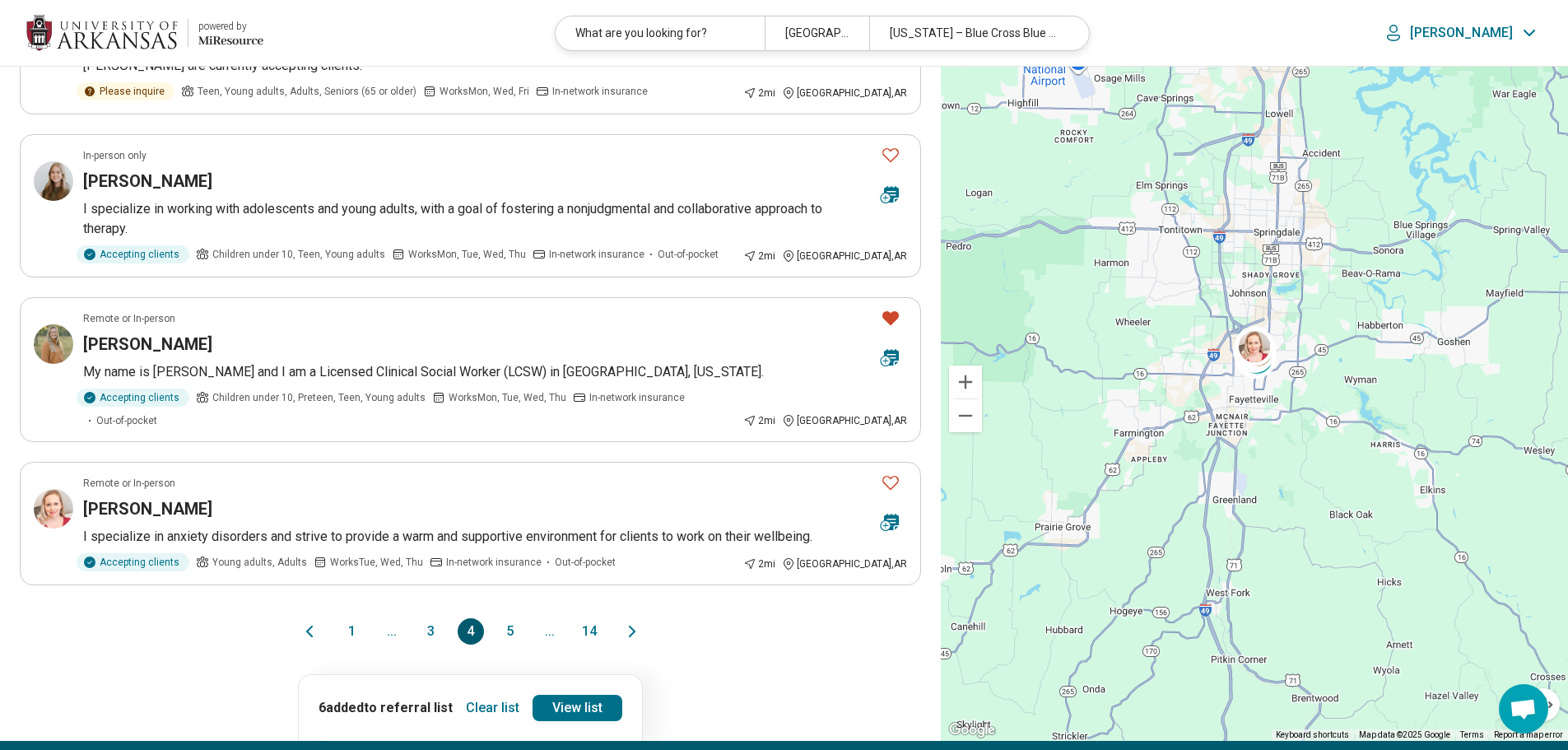
click at [510, 619] on button "5" at bounding box center [510, 632] width 27 height 27
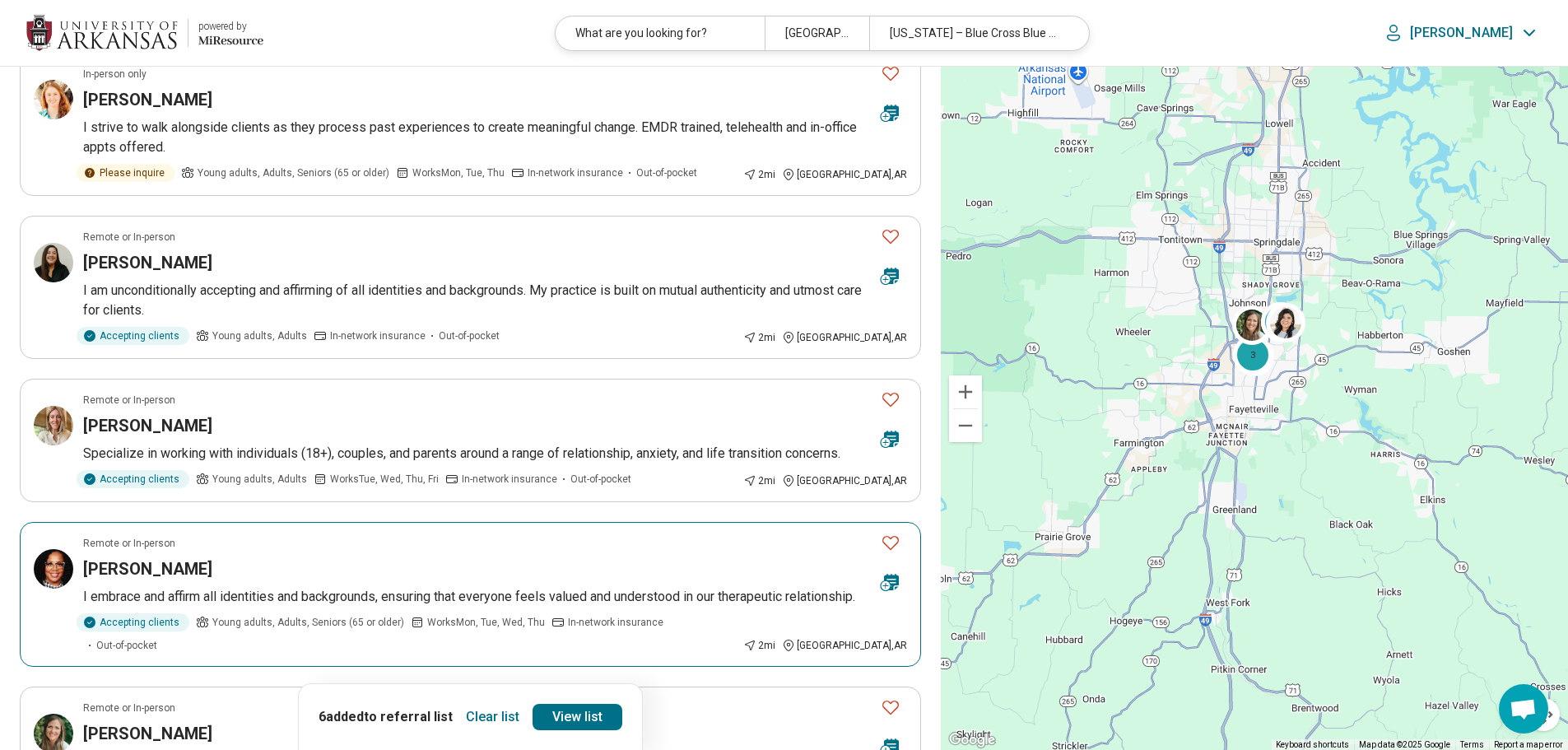
scroll to position [247, 0]
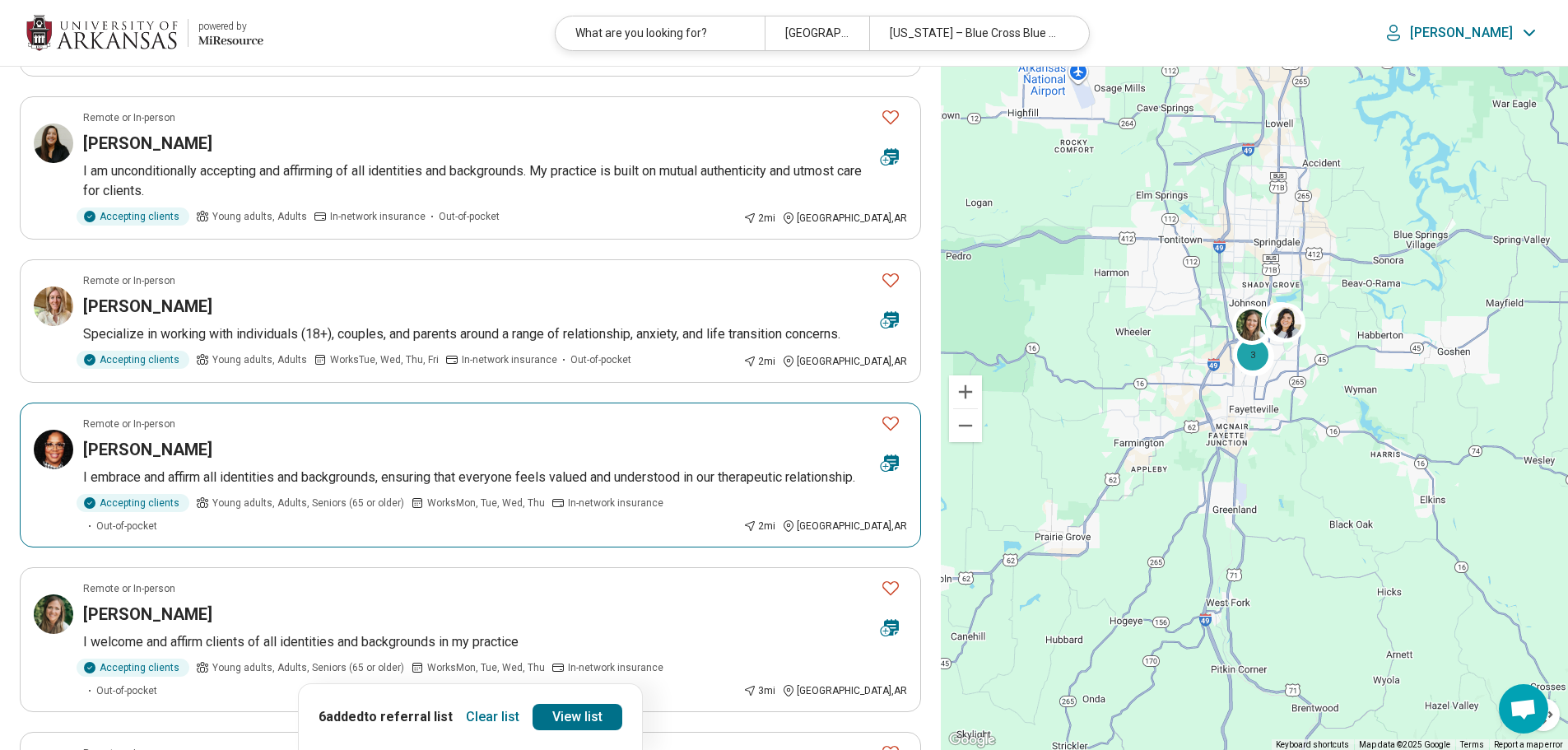
click at [891, 424] on icon "Favorite" at bounding box center [890, 423] width 20 height 20
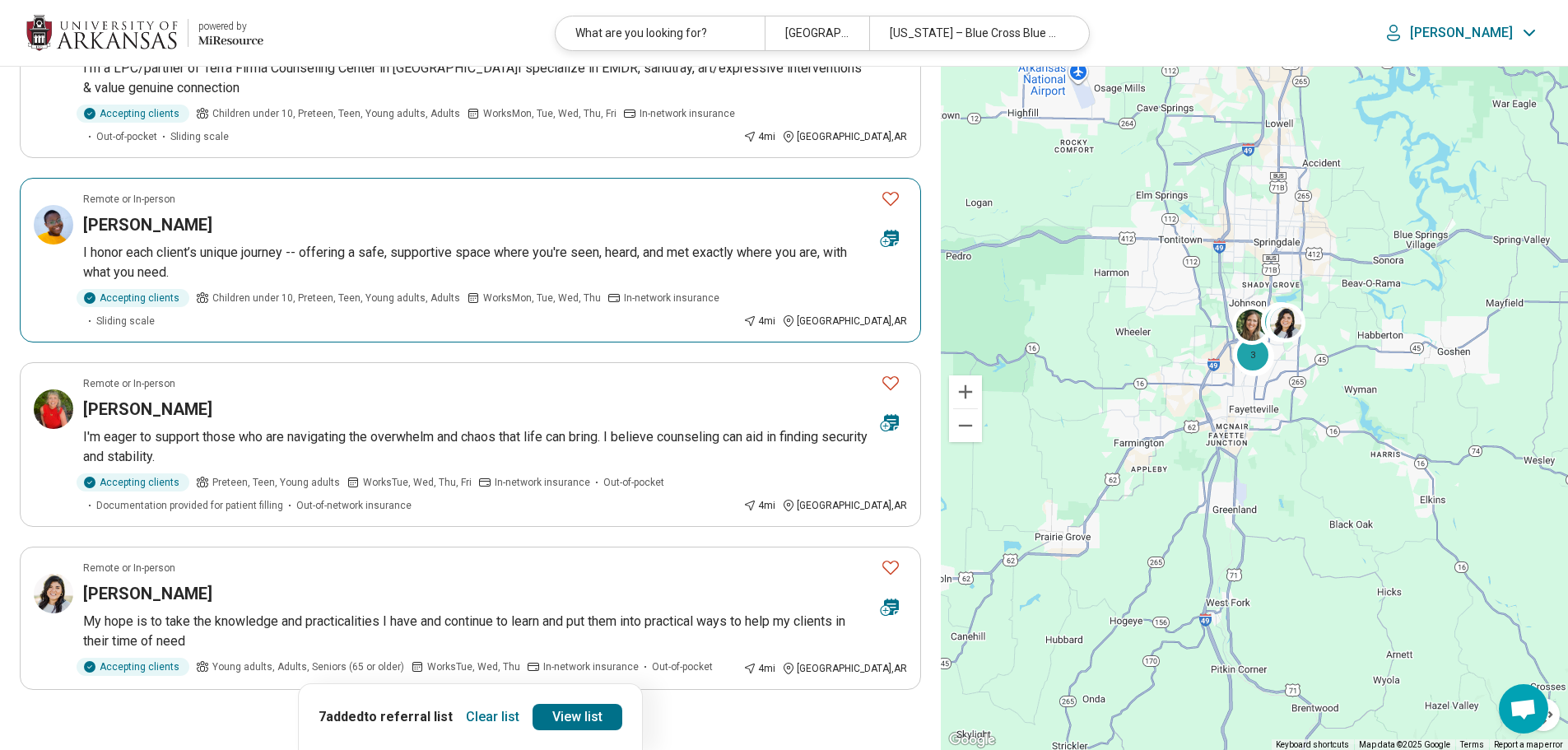
scroll to position [1153, 0]
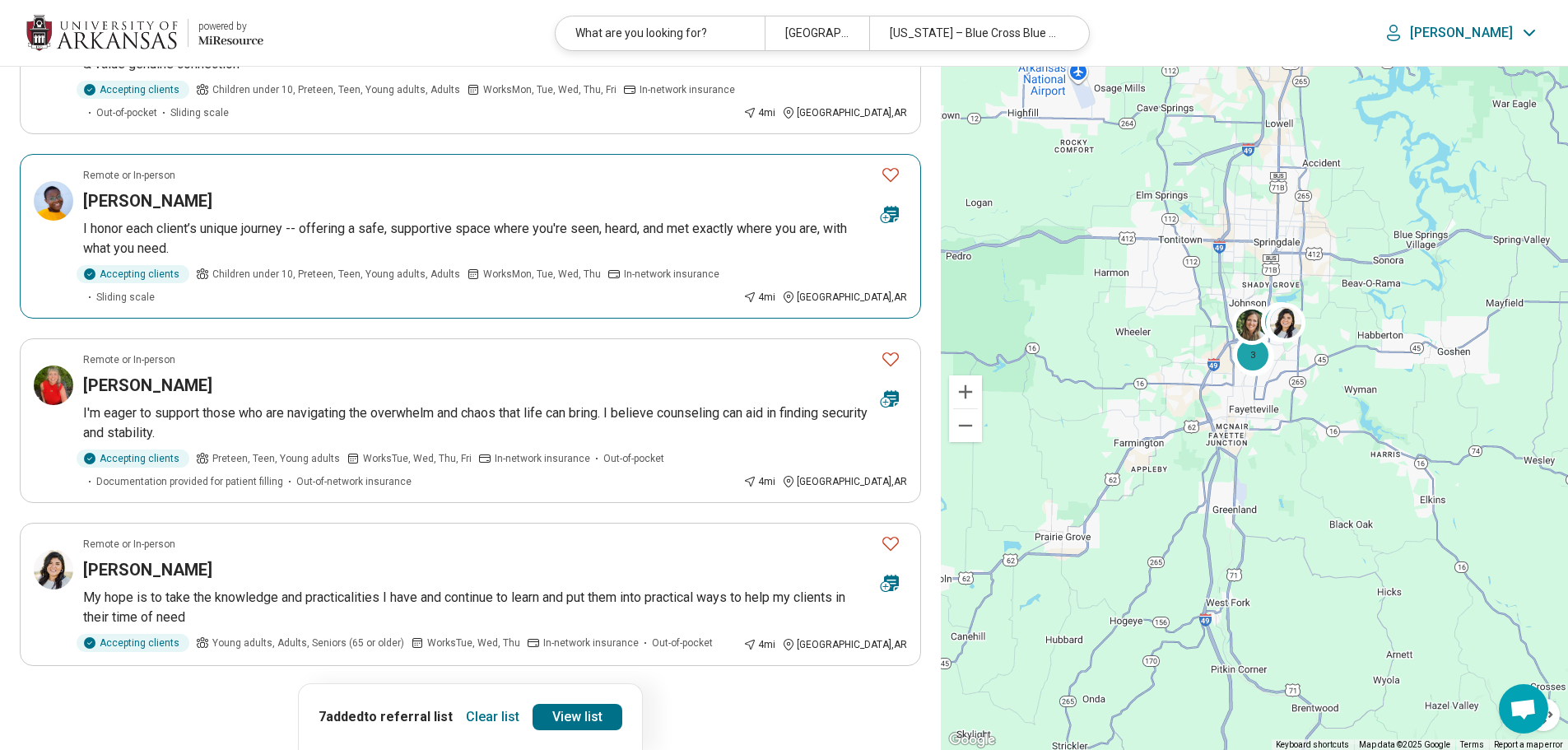
click at [894, 168] on icon "Favorite" at bounding box center [890, 175] width 17 height 14
click at [580, 719] on link "View list" at bounding box center [577, 717] width 90 height 27
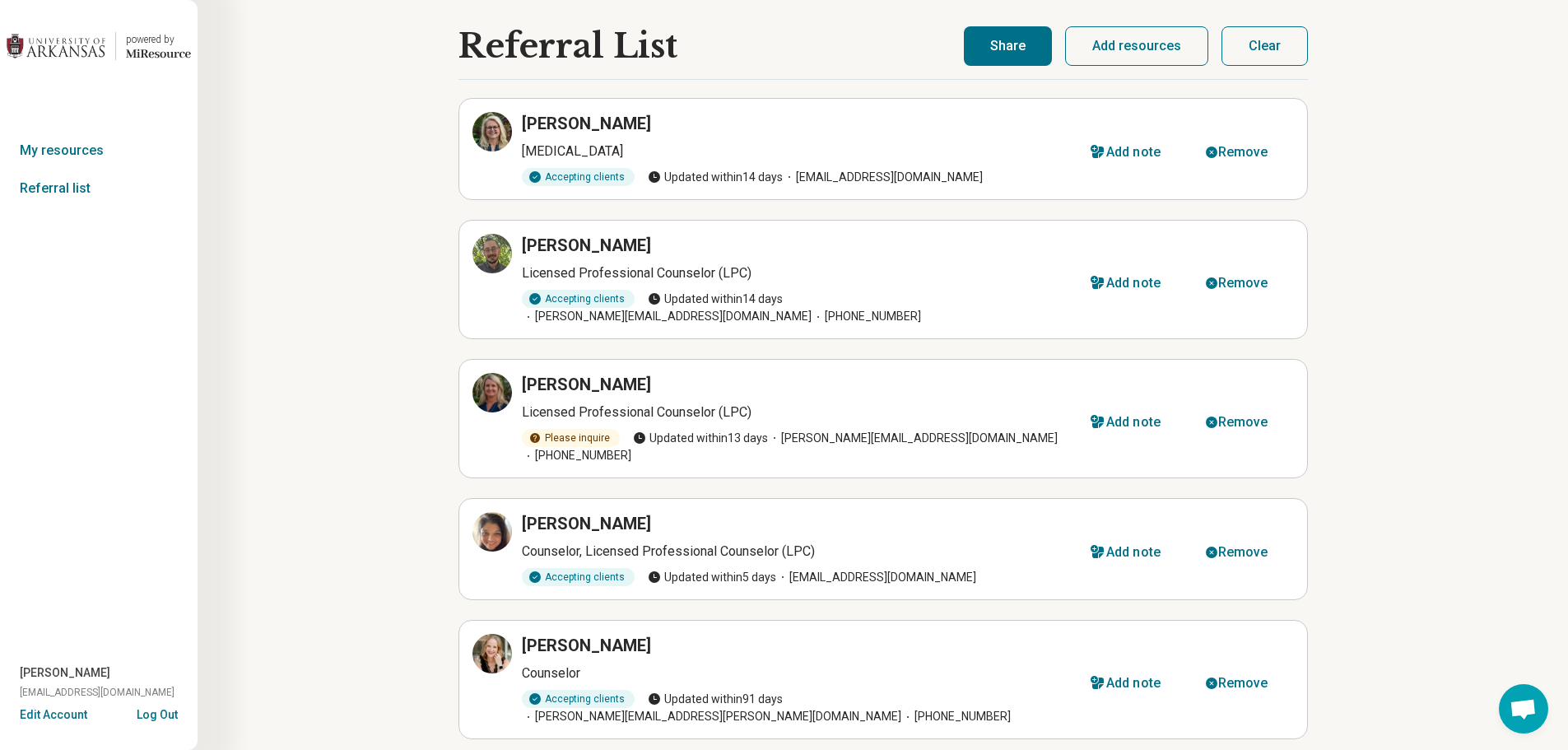
click at [1011, 46] on button "Share" at bounding box center [1007, 46] width 88 height 40
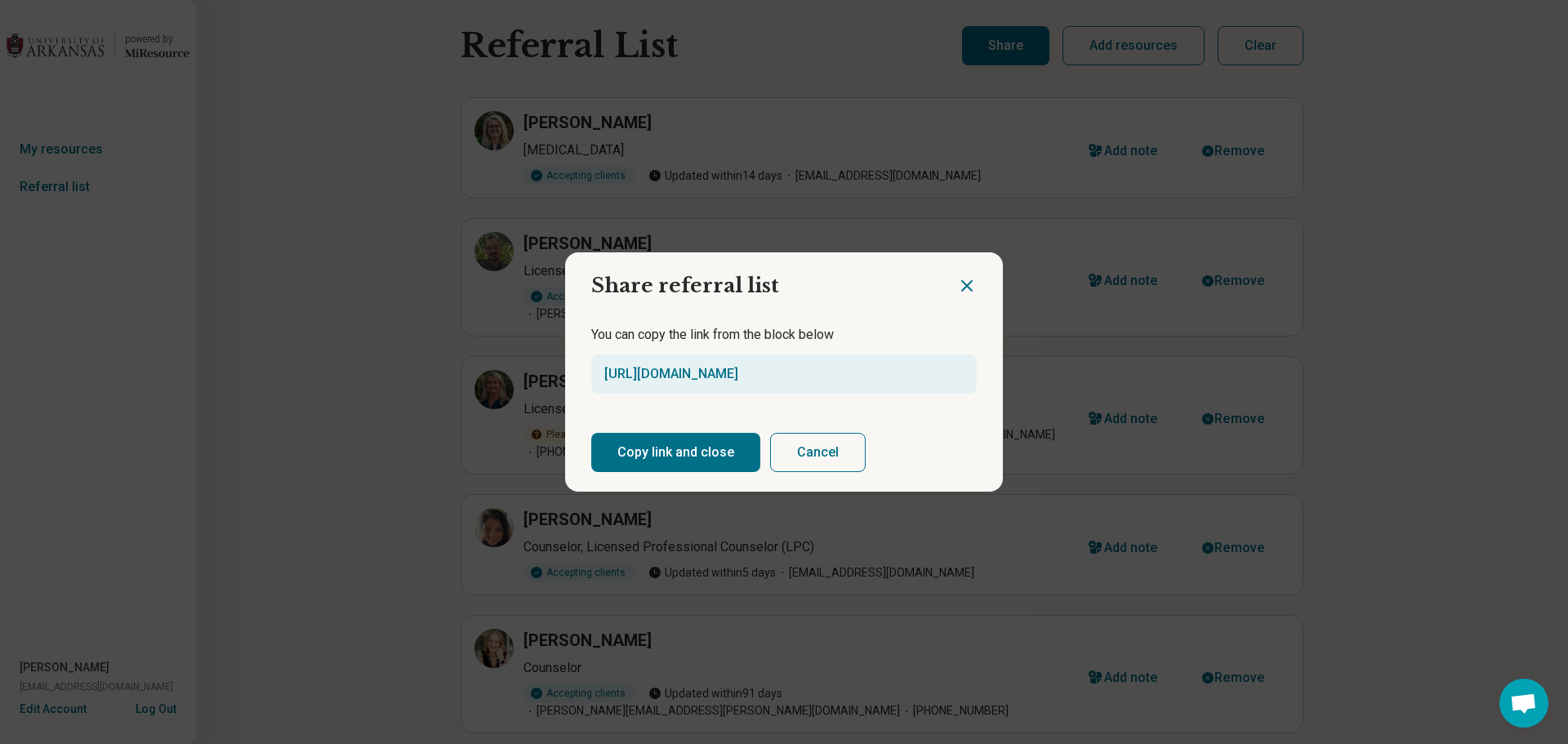
click at [678, 446] on button "Copy link and close" at bounding box center [676, 453] width 169 height 40
